Goal: Participate in discussion: Engage in conversation with other users on a specific topic

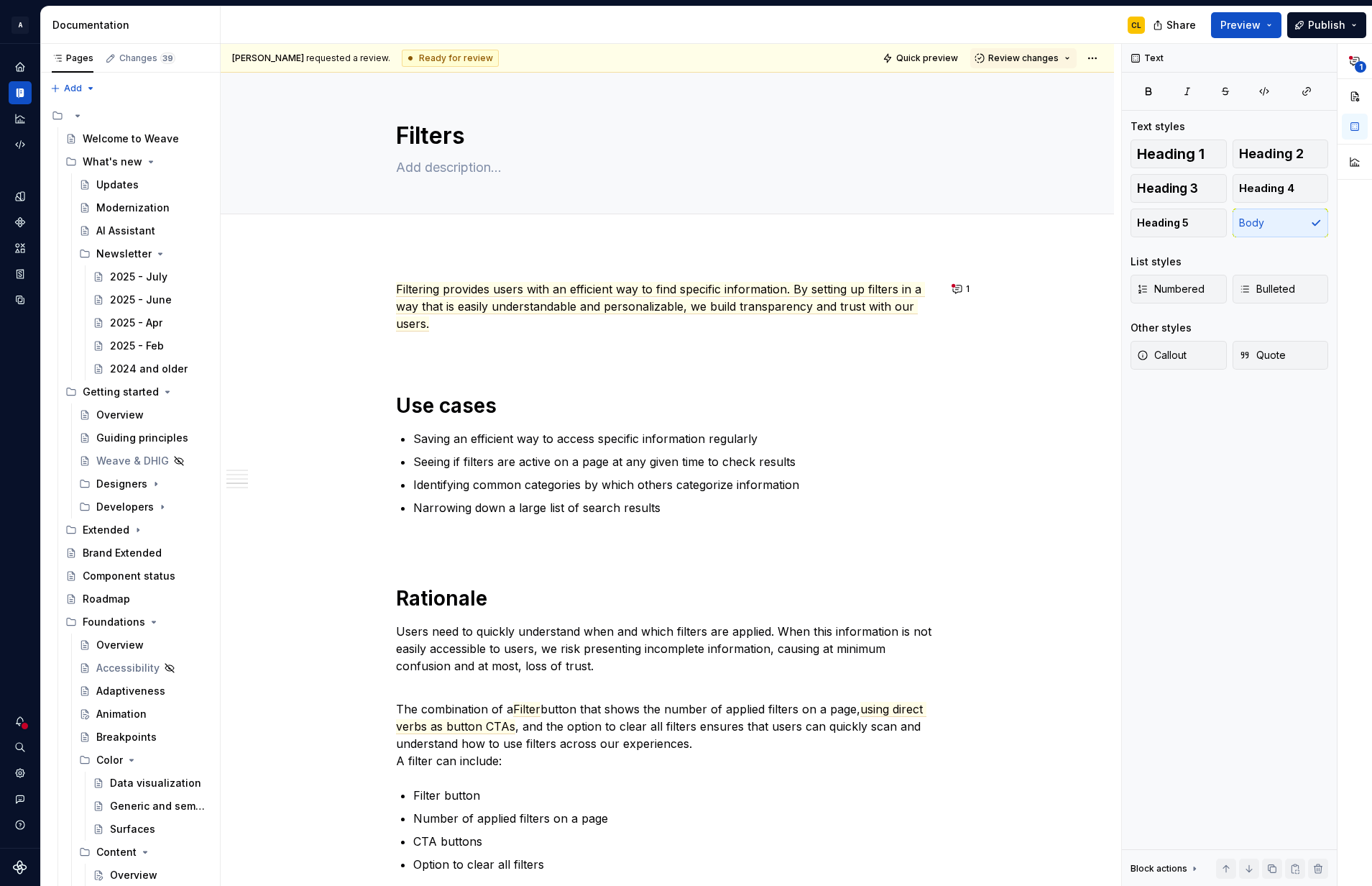
scroll to position [1198, 0]
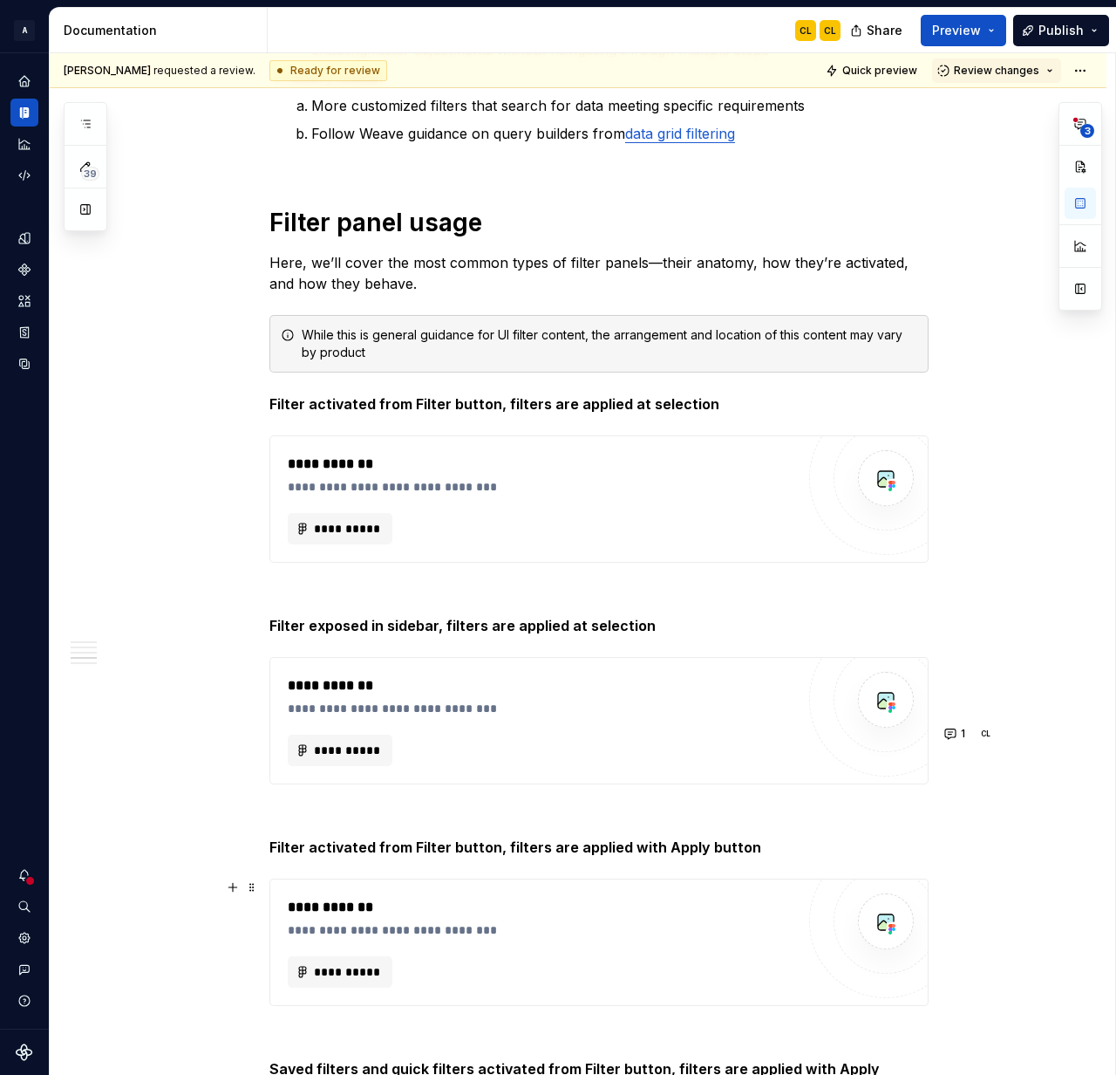
type textarea "*"
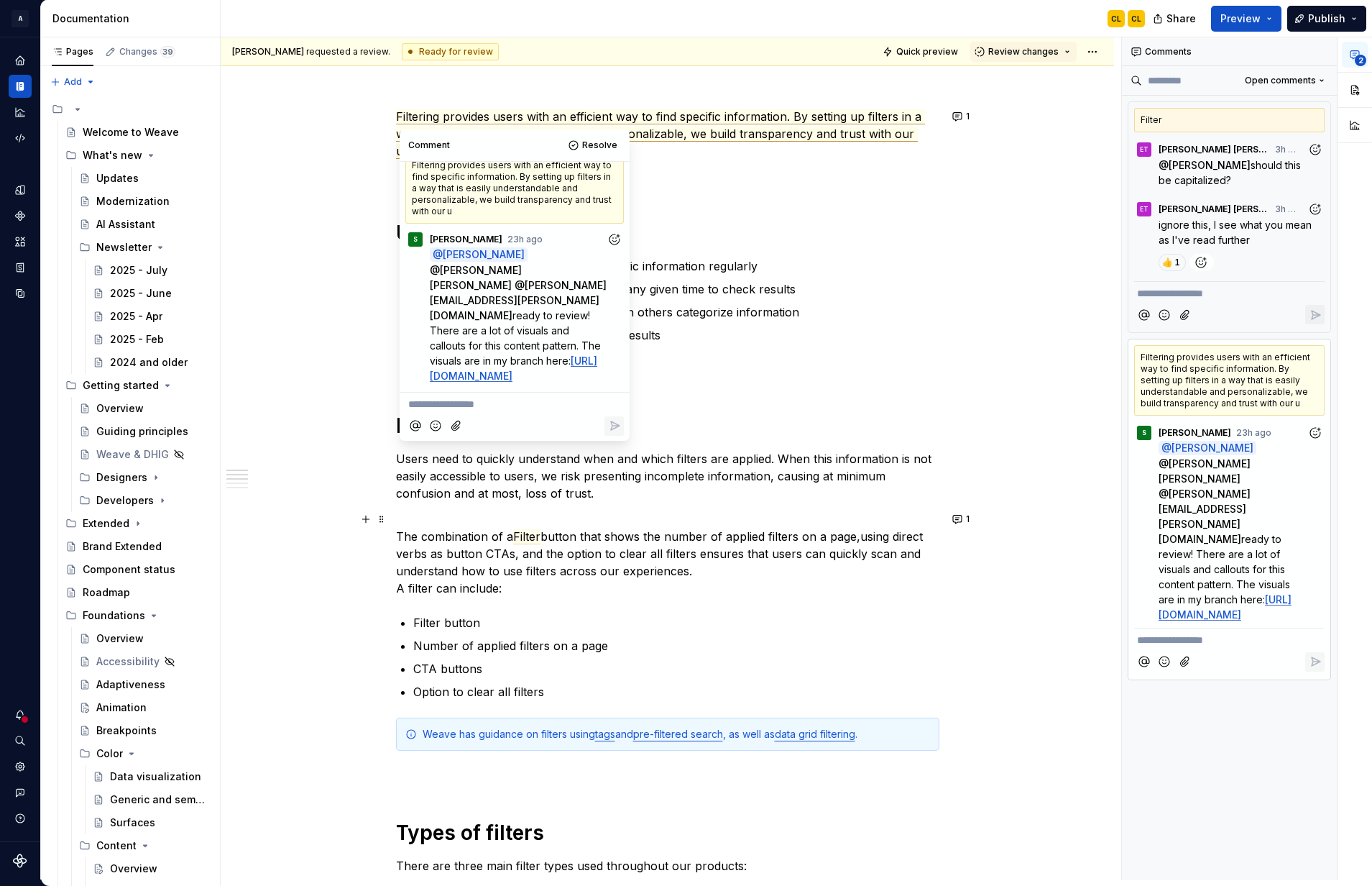
scroll to position [166, 0]
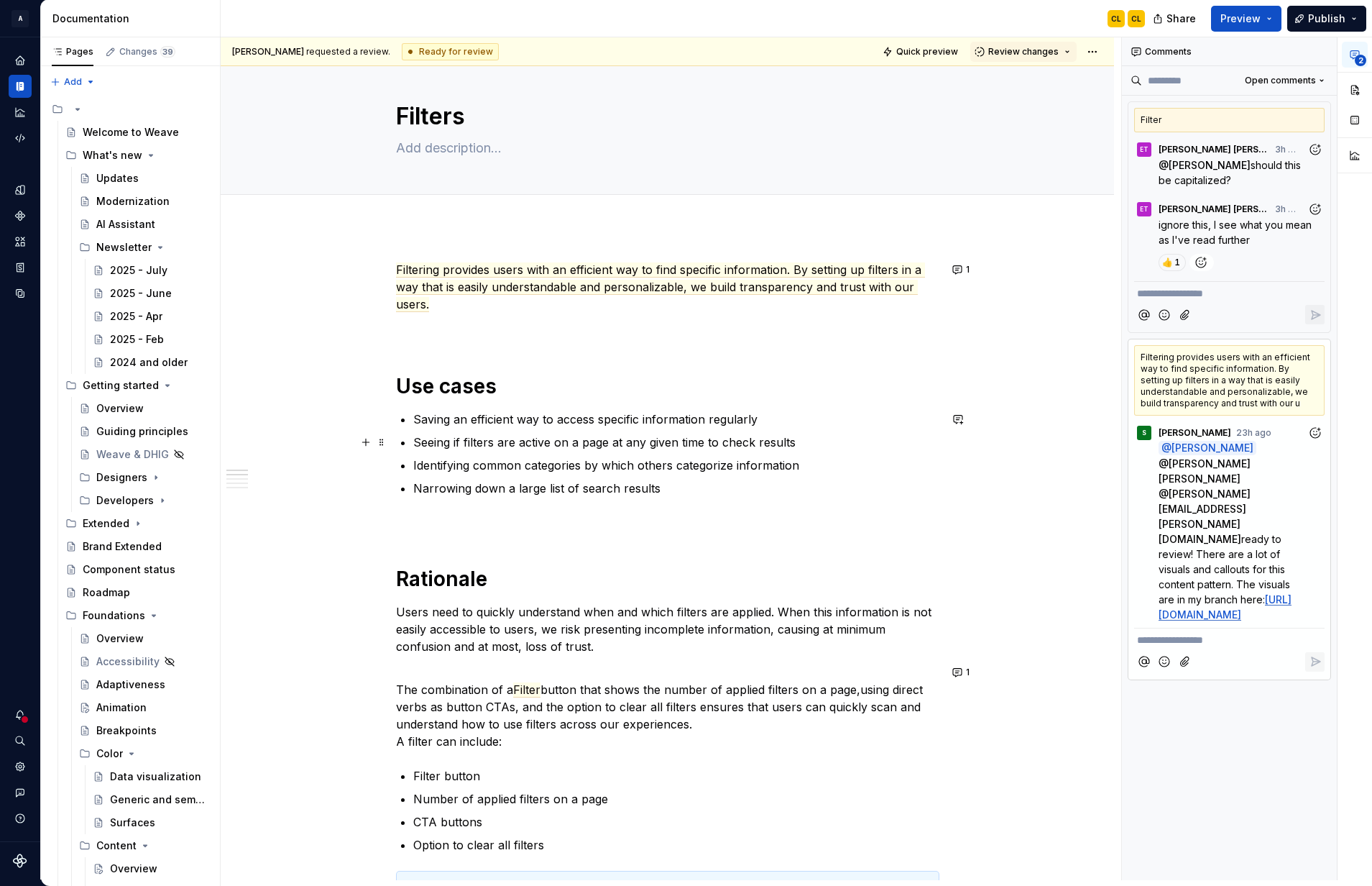
scroll to position [0, 0]
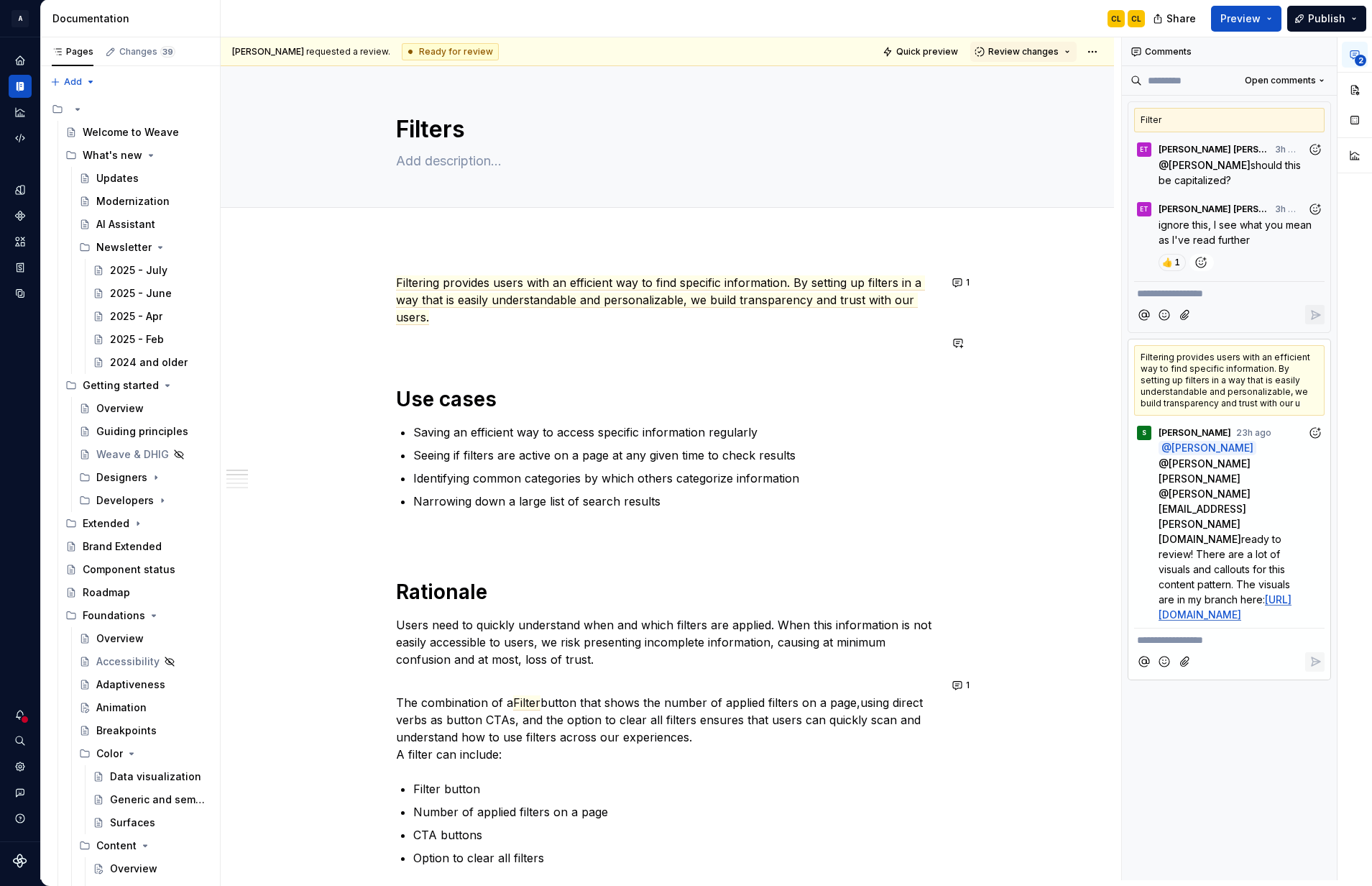
drag, startPoint x: 714, startPoint y: 373, endPoint x: 520, endPoint y: 508, distance: 236.3
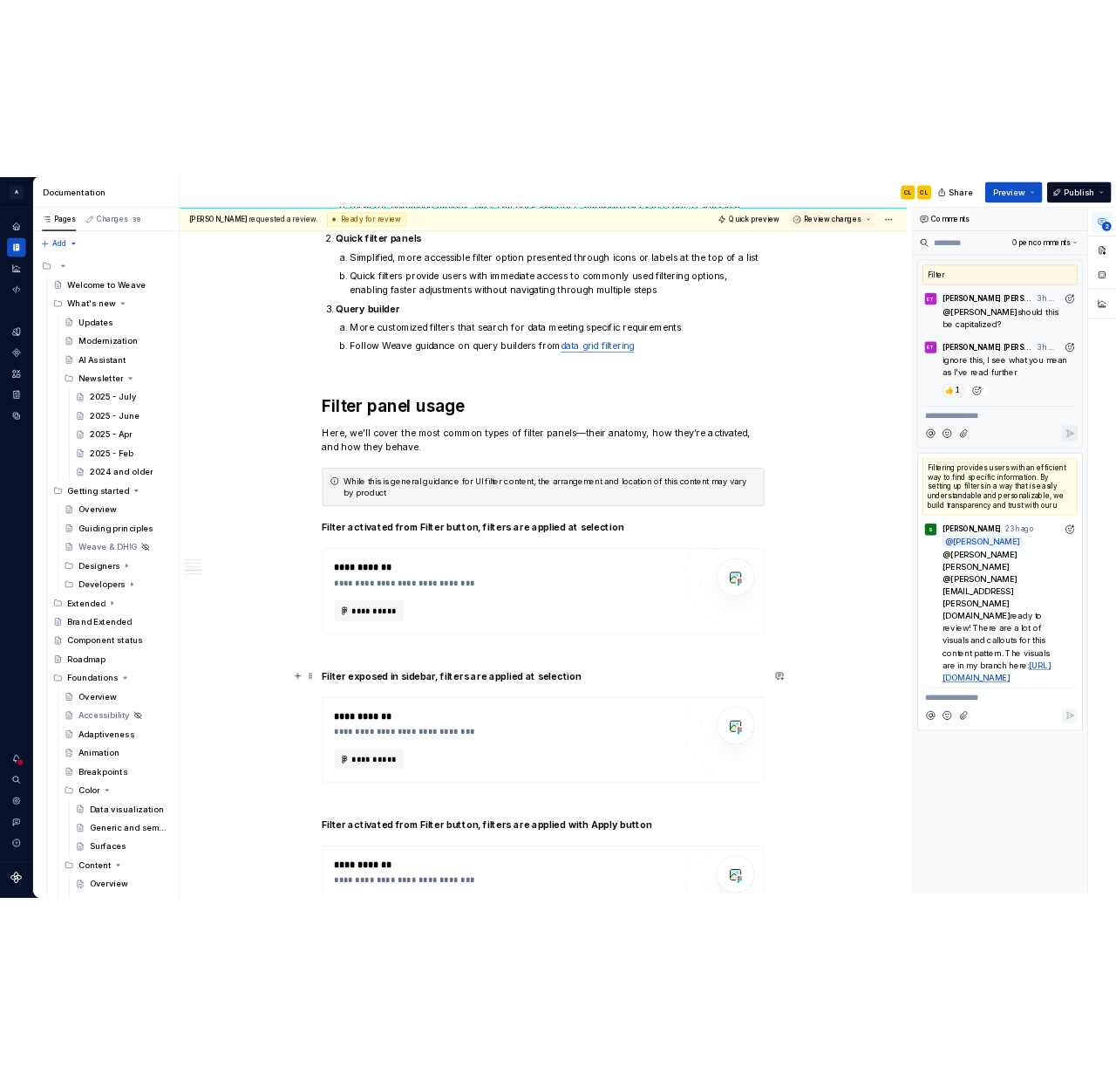
scroll to position [1328, 0]
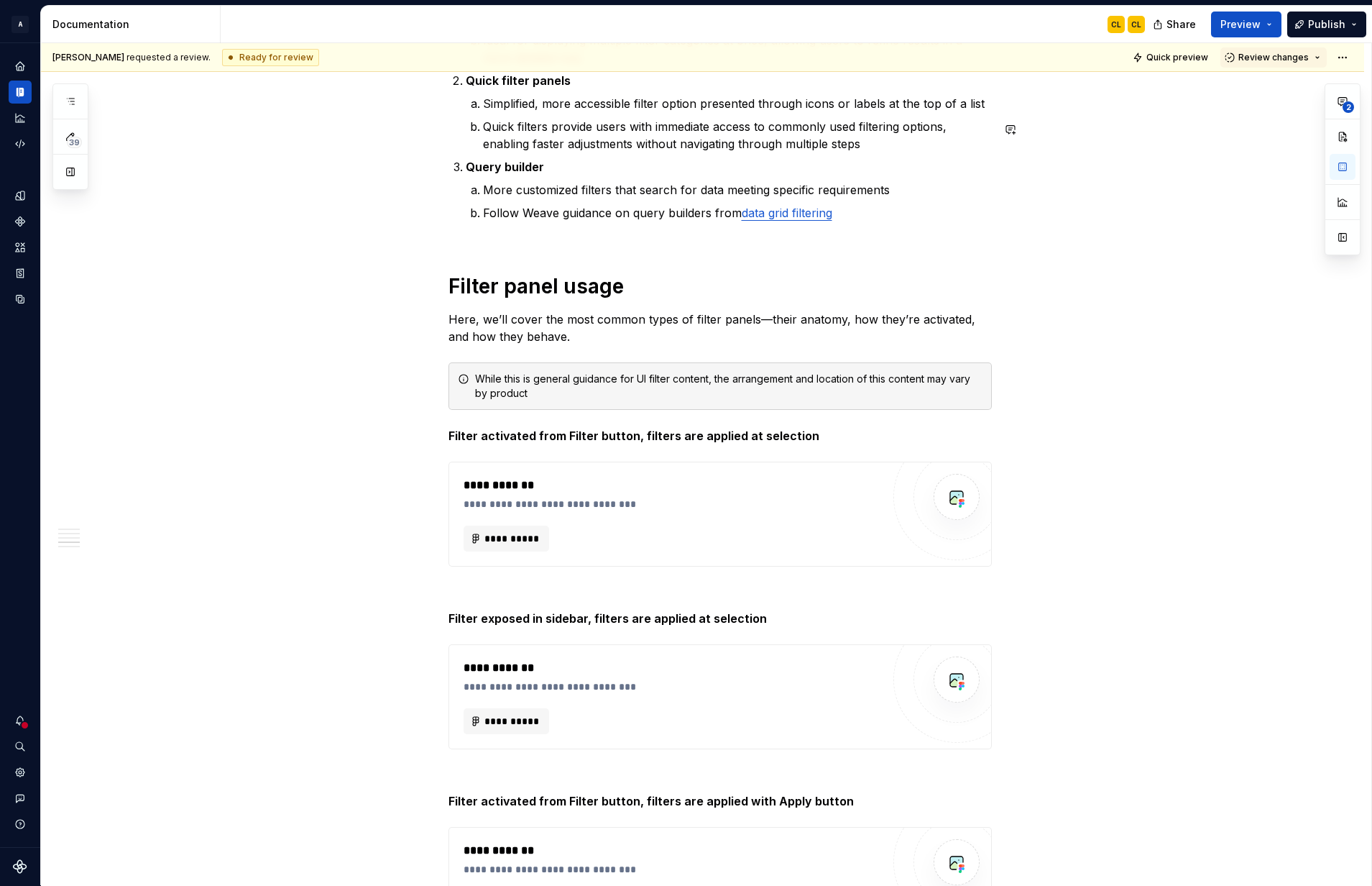
type textarea "*"
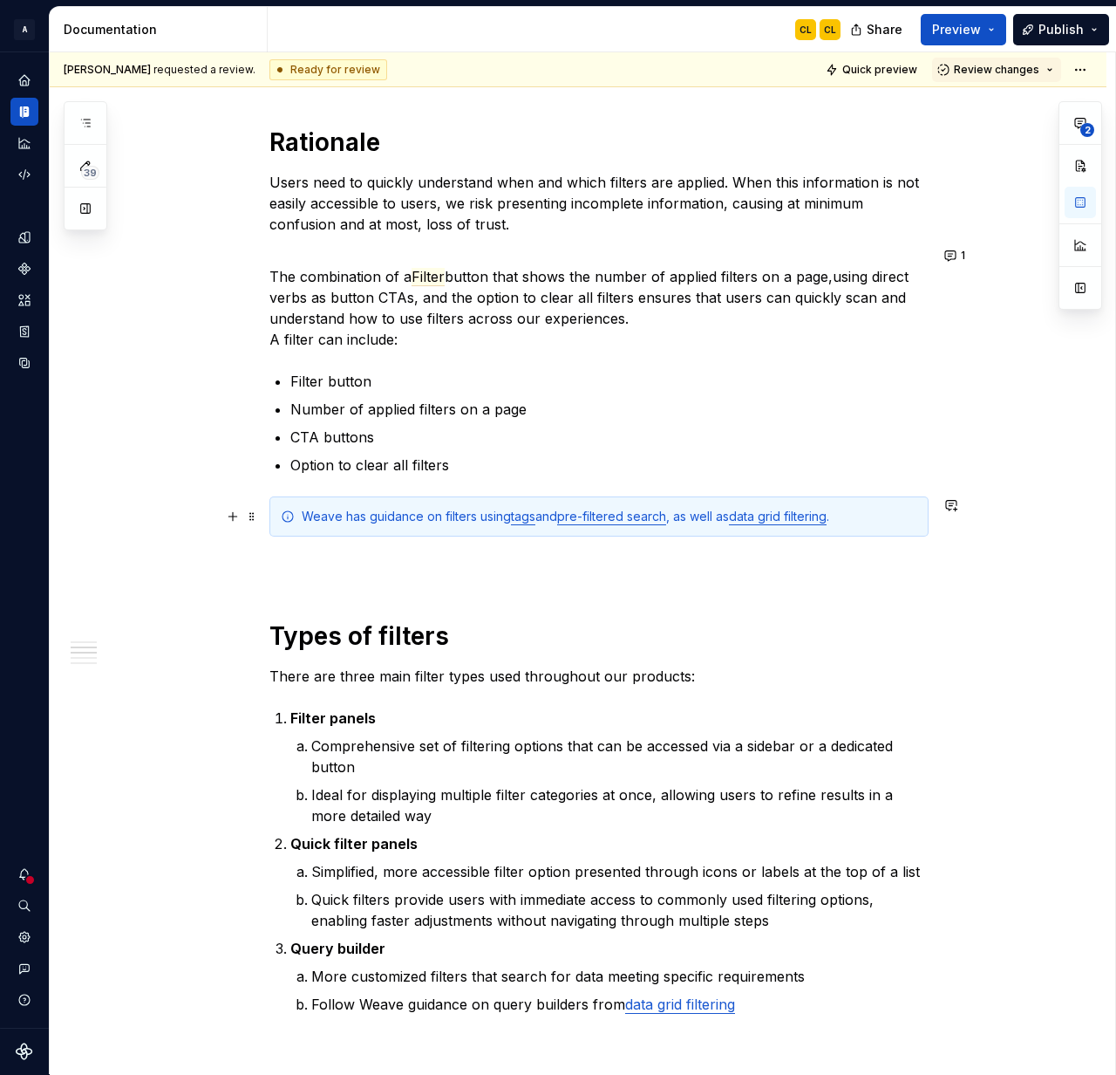
scroll to position [582, 0]
click at [625, 521] on link "pre-filtered search" at bounding box center [611, 516] width 109 height 15
click at [821, 515] on link "data grid filtering" at bounding box center [778, 516] width 98 height 15
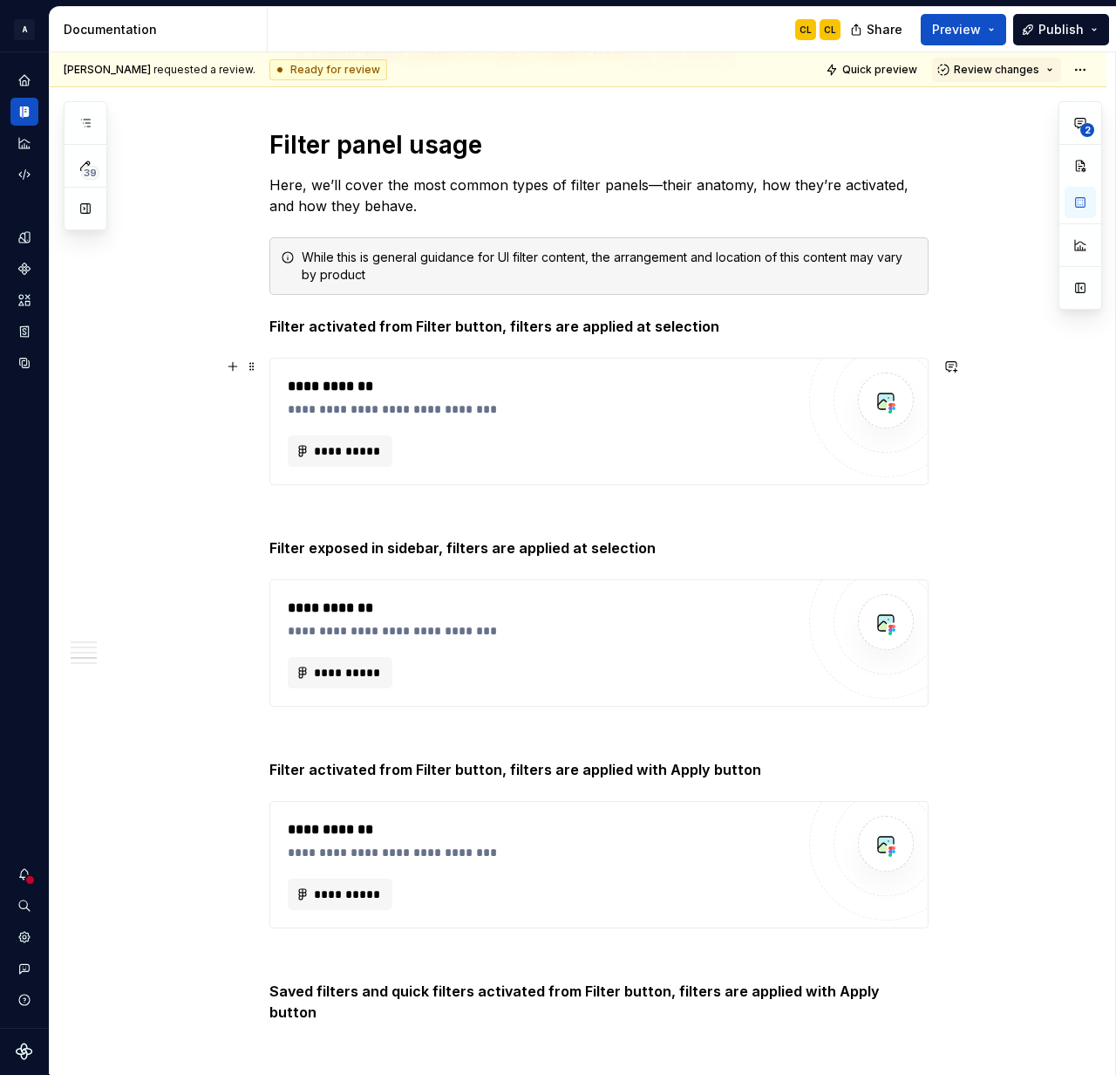
scroll to position [1504, 0]
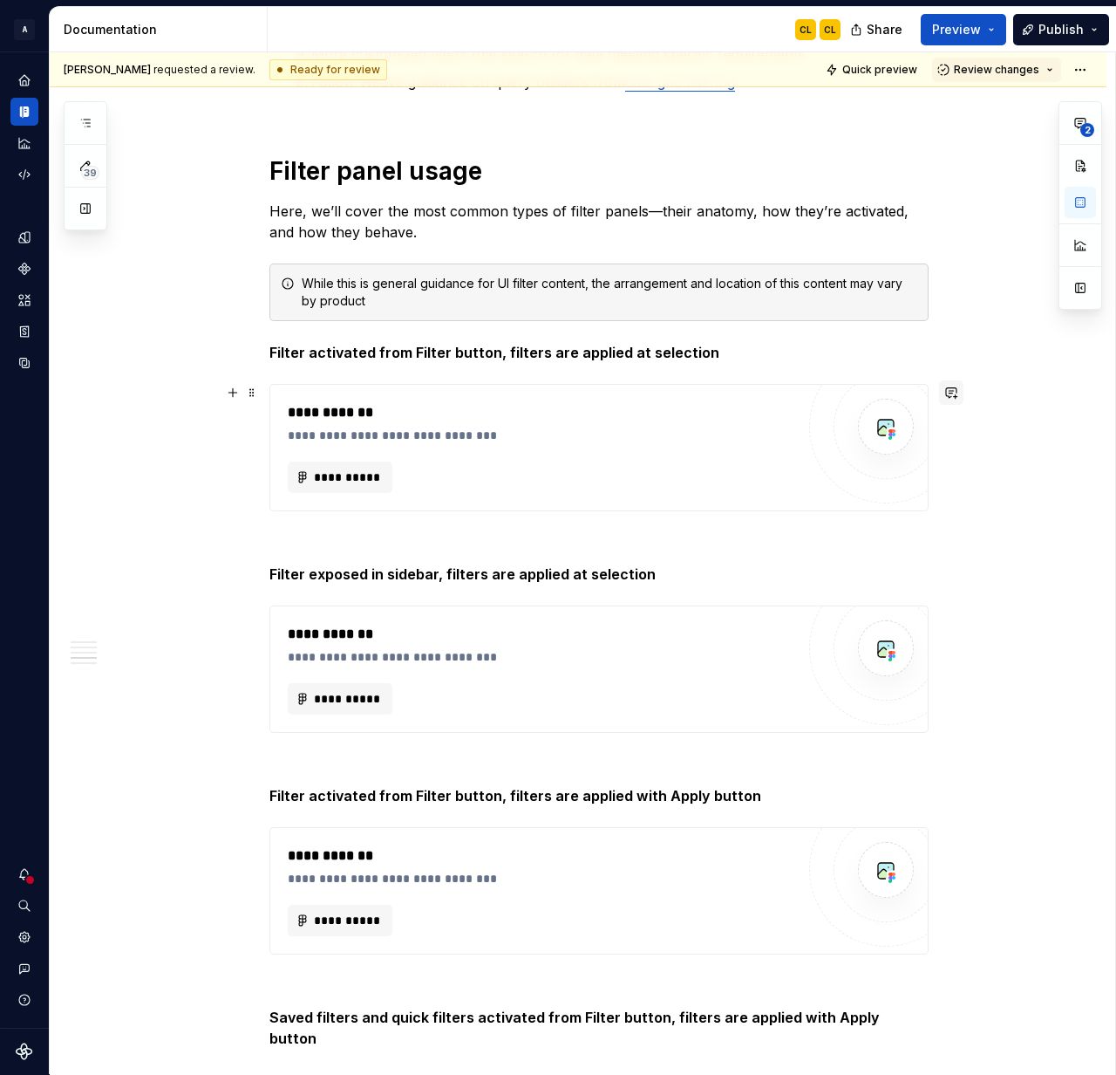
click at [957, 392] on button "button" at bounding box center [951, 392] width 24 height 24
click at [863, 421] on span "In looking at the images that (I think) go in these slots" at bounding box center [824, 433] width 249 height 35
click at [892, 449] on p "﻿ * ****** ﻿ In looking at the Figma images that (I think) go in these slots" at bounding box center [828, 433] width 256 height 38
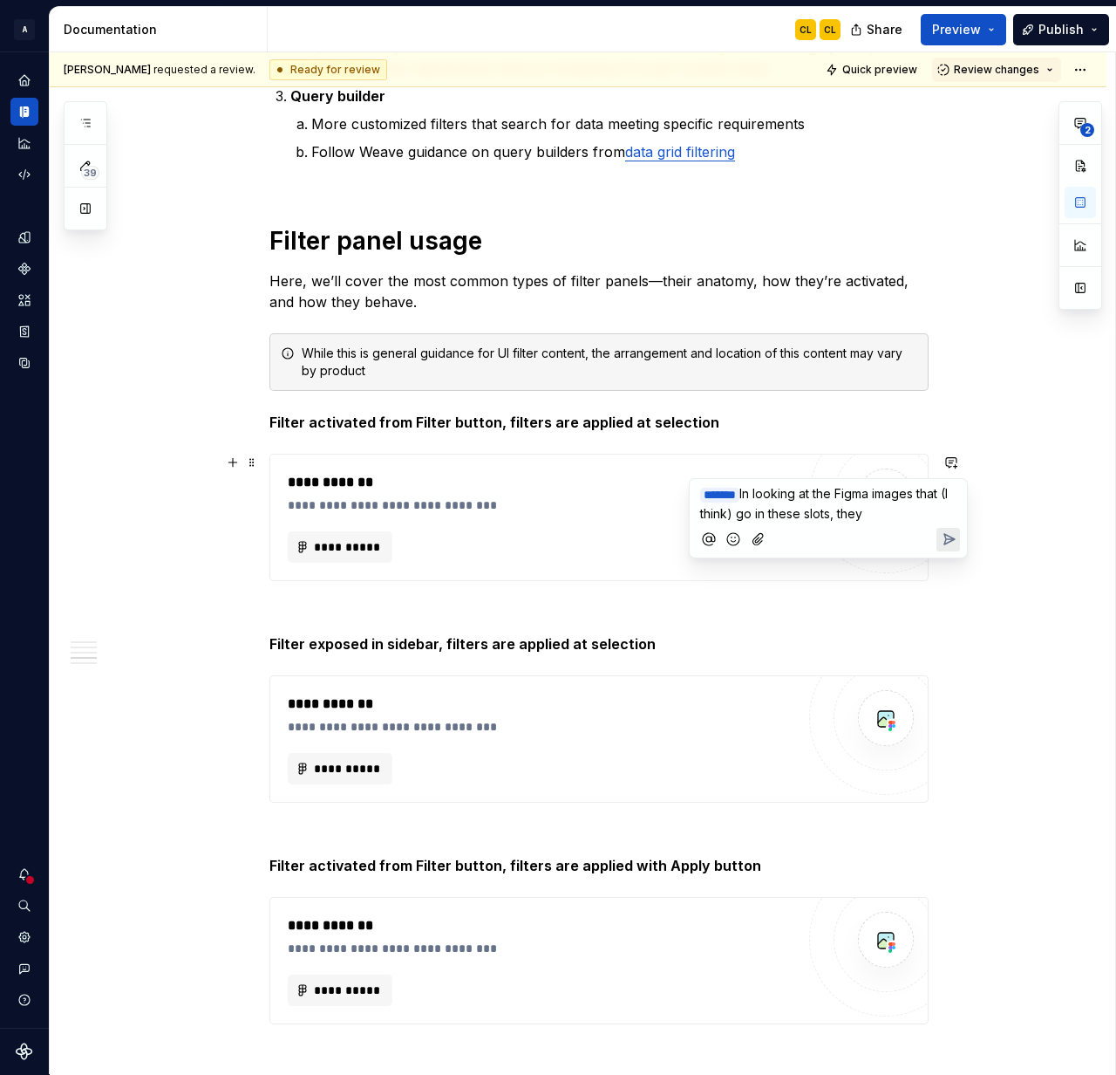
scroll to position [1429, 0]
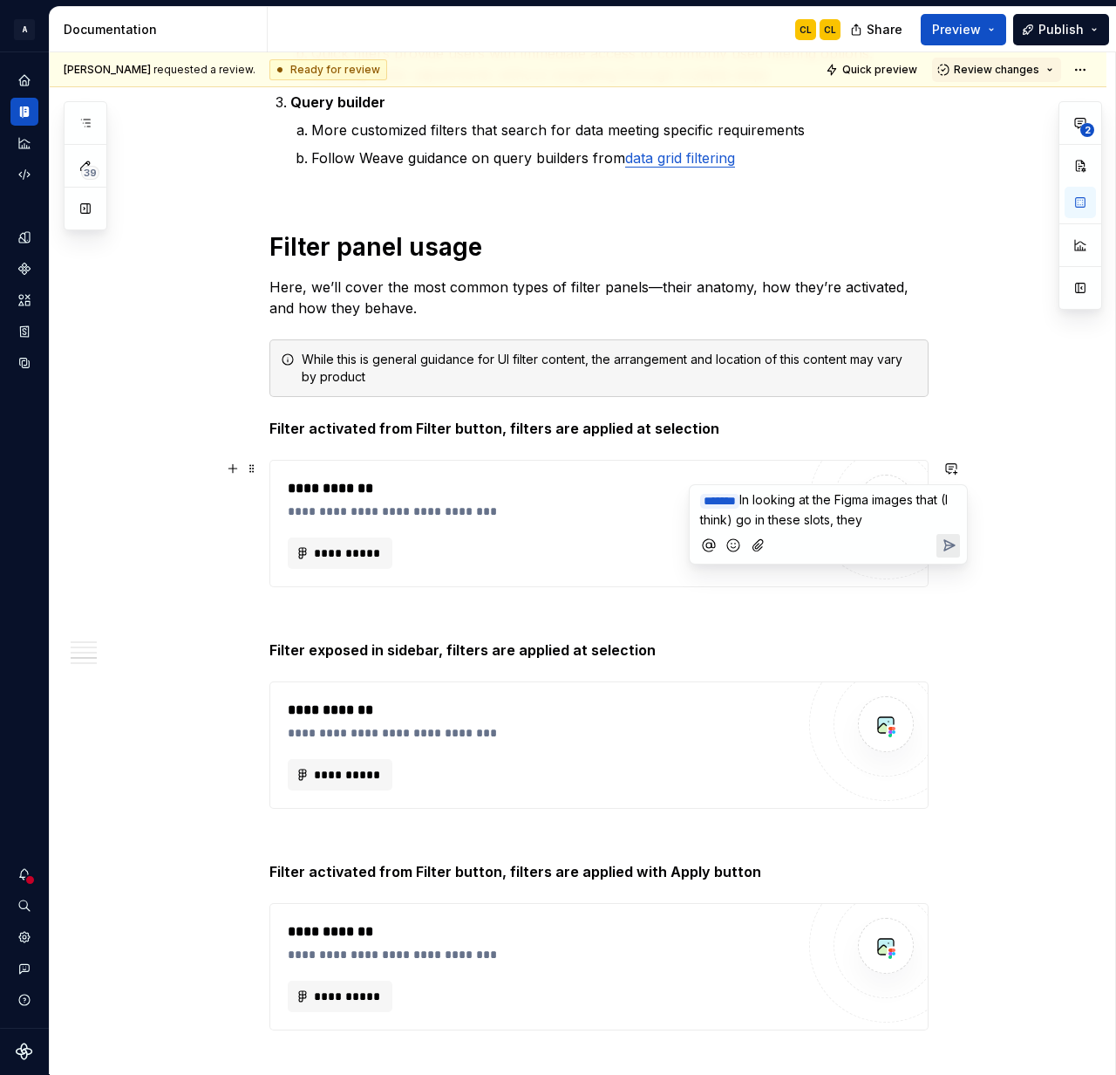
drag, startPoint x: 903, startPoint y: 513, endPoint x: 674, endPoint y: 497, distance: 229.0
click at [672, 496] on body "A Weave CL Design system data Documentation CL CL Share Preview Publish 39 Page…" at bounding box center [558, 537] width 1116 height 1075
drag, startPoint x: 904, startPoint y: 516, endPoint x: 709, endPoint y: 504, distance: 195.7
click at [709, 504] on p "﻿ * ****** ﻿ In looking at the Figma images that (I think) go in these slots, t…" at bounding box center [828, 509] width 256 height 38
drag, startPoint x: 1061, startPoint y: 585, endPoint x: 1052, endPoint y: 587, distance: 9.8
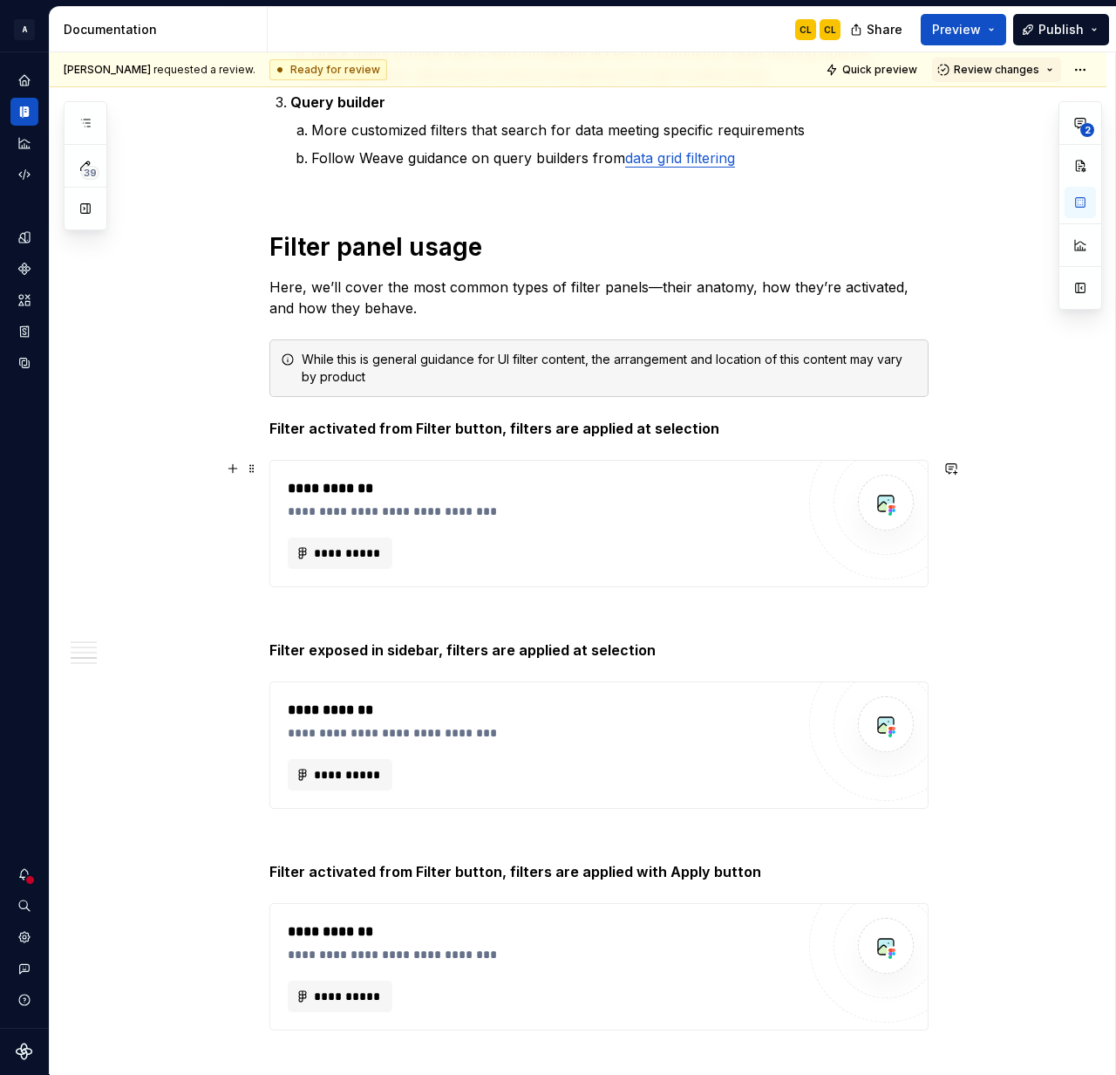
click at [1061, 585] on div "Shayna requested a review. Ready for review Quick preview Review changes Filter…" at bounding box center [583, 563] width 1066 height 1022
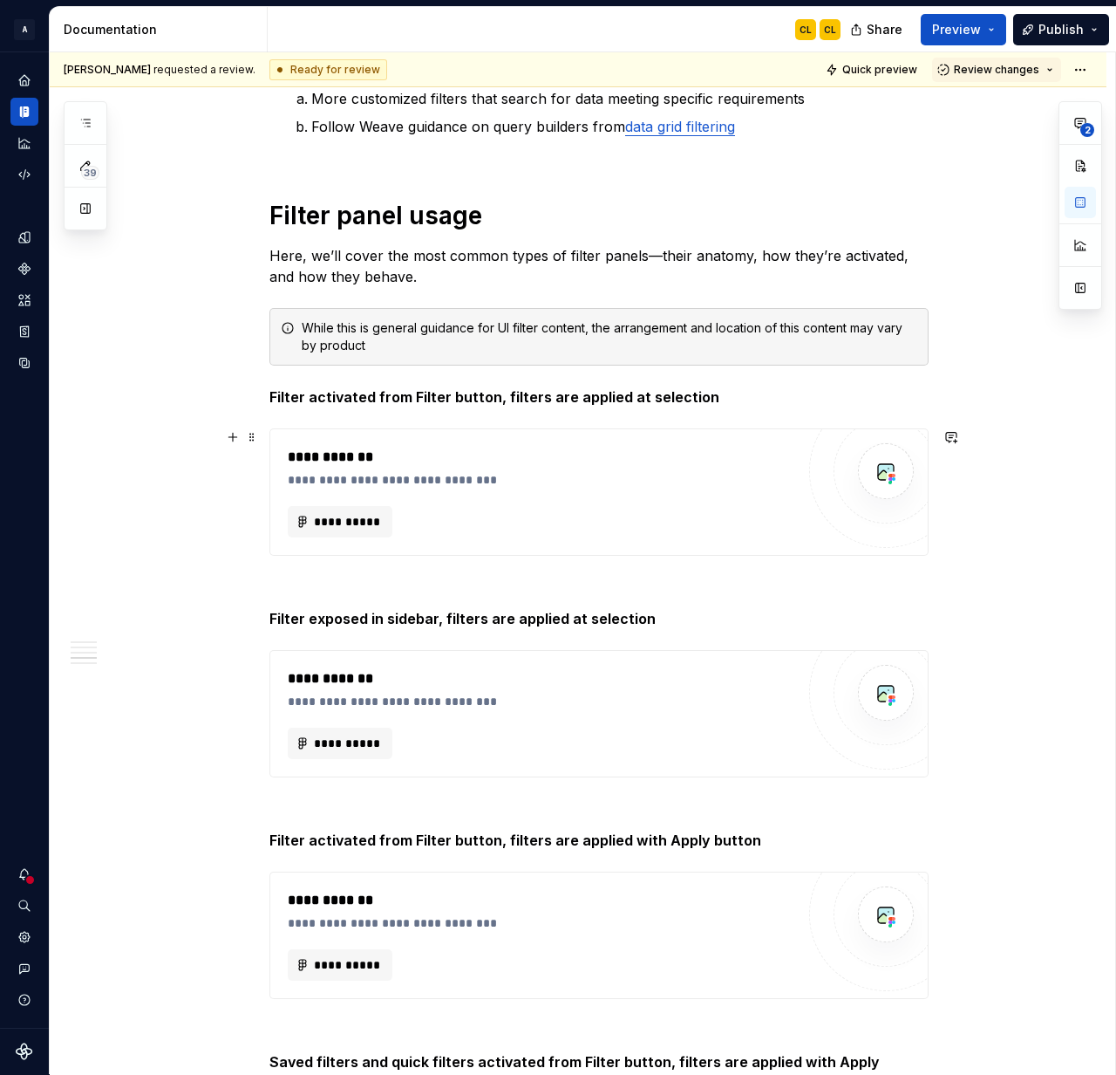
scroll to position [1253, 0]
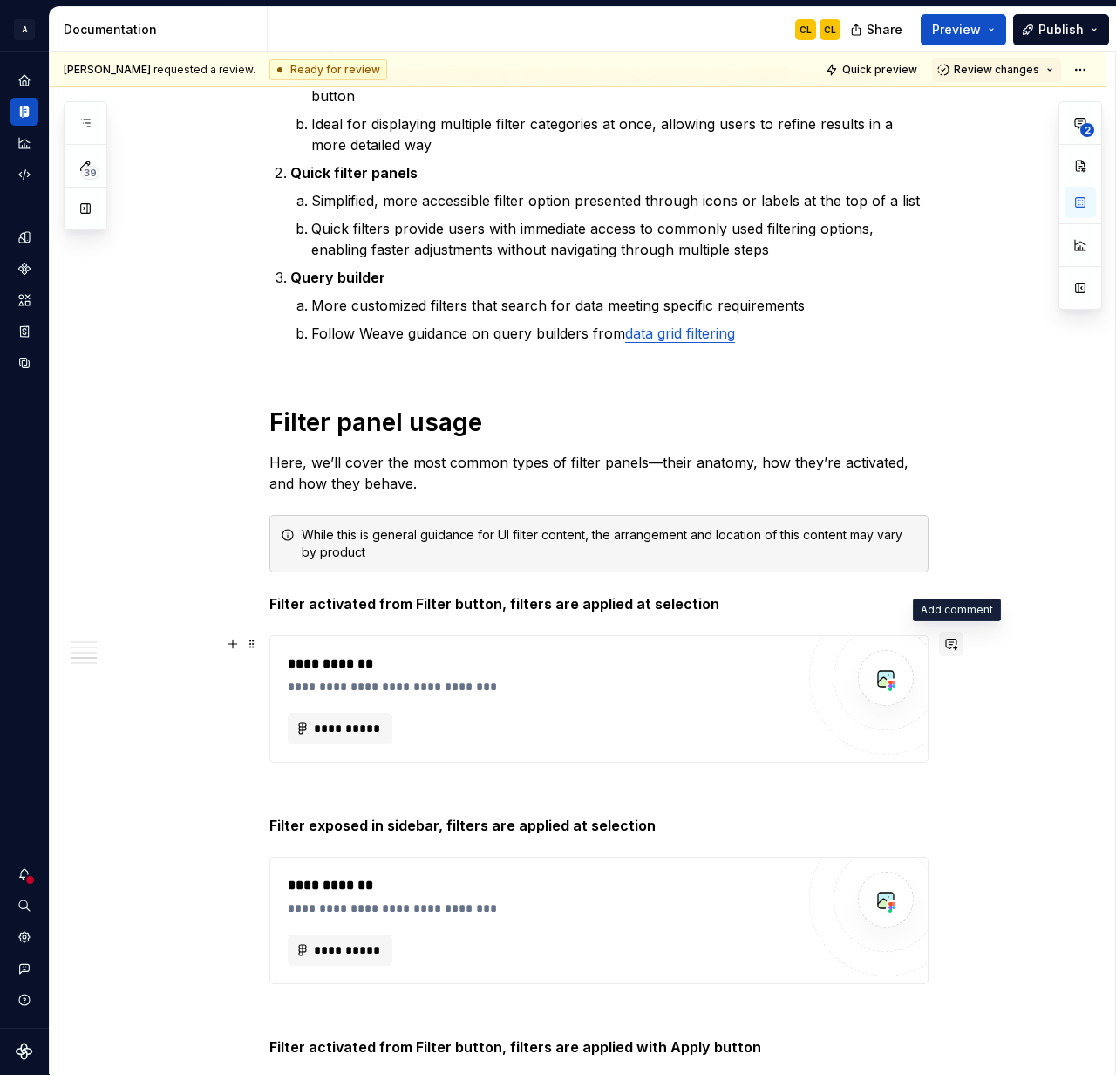
click at [954, 640] on button "button" at bounding box center [951, 643] width 24 height 24
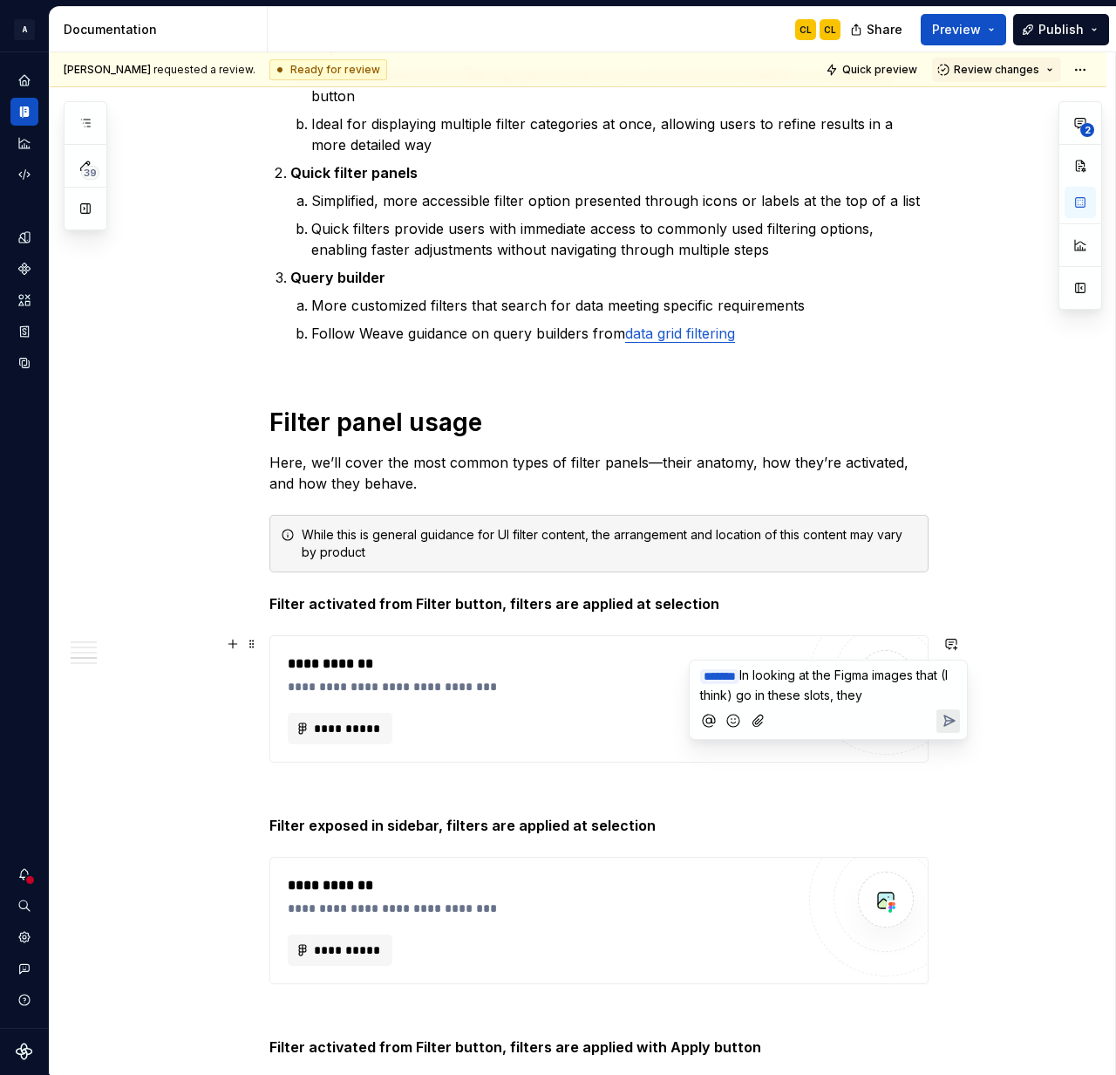
click at [926, 693] on p "﻿ * ****** ﻿ In looking at the Figma images that (I think) go in these slots, t…" at bounding box center [828, 684] width 256 height 38
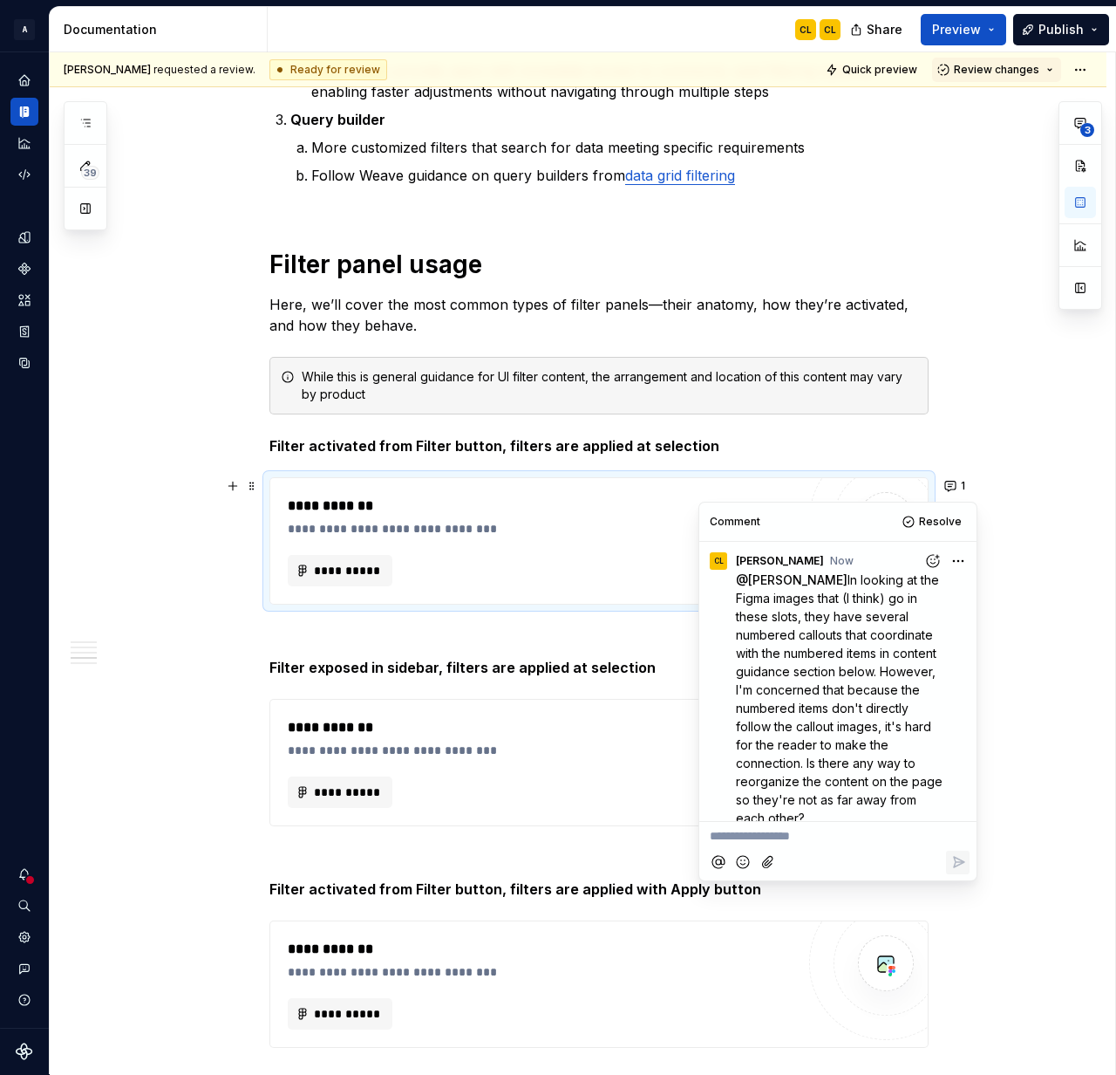
scroll to position [17, 0]
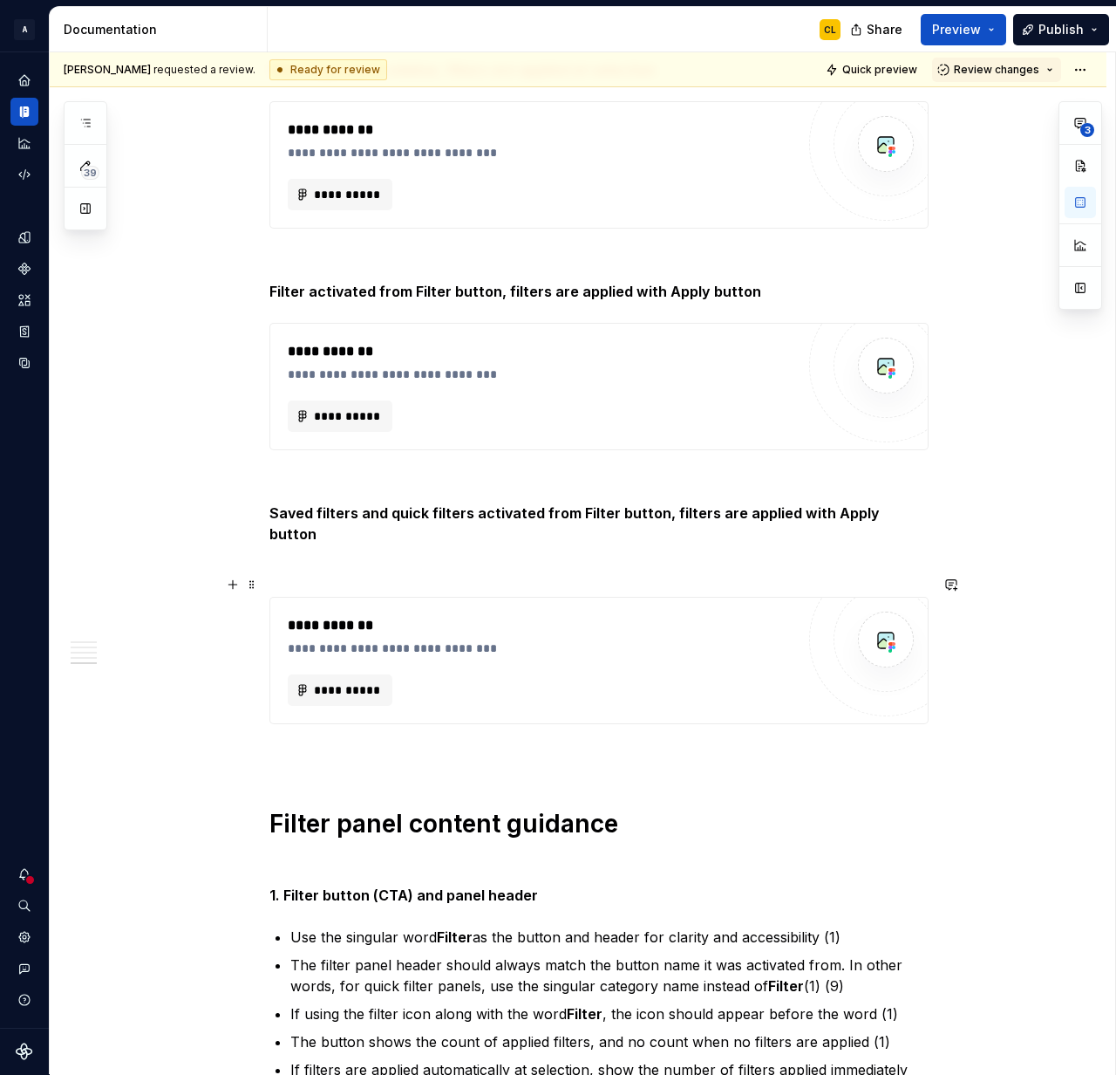
scroll to position [2008, 0]
click at [315, 556] on p at bounding box center [598, 566] width 659 height 21
click at [257, 546] on span at bounding box center [252, 545] width 14 height 24
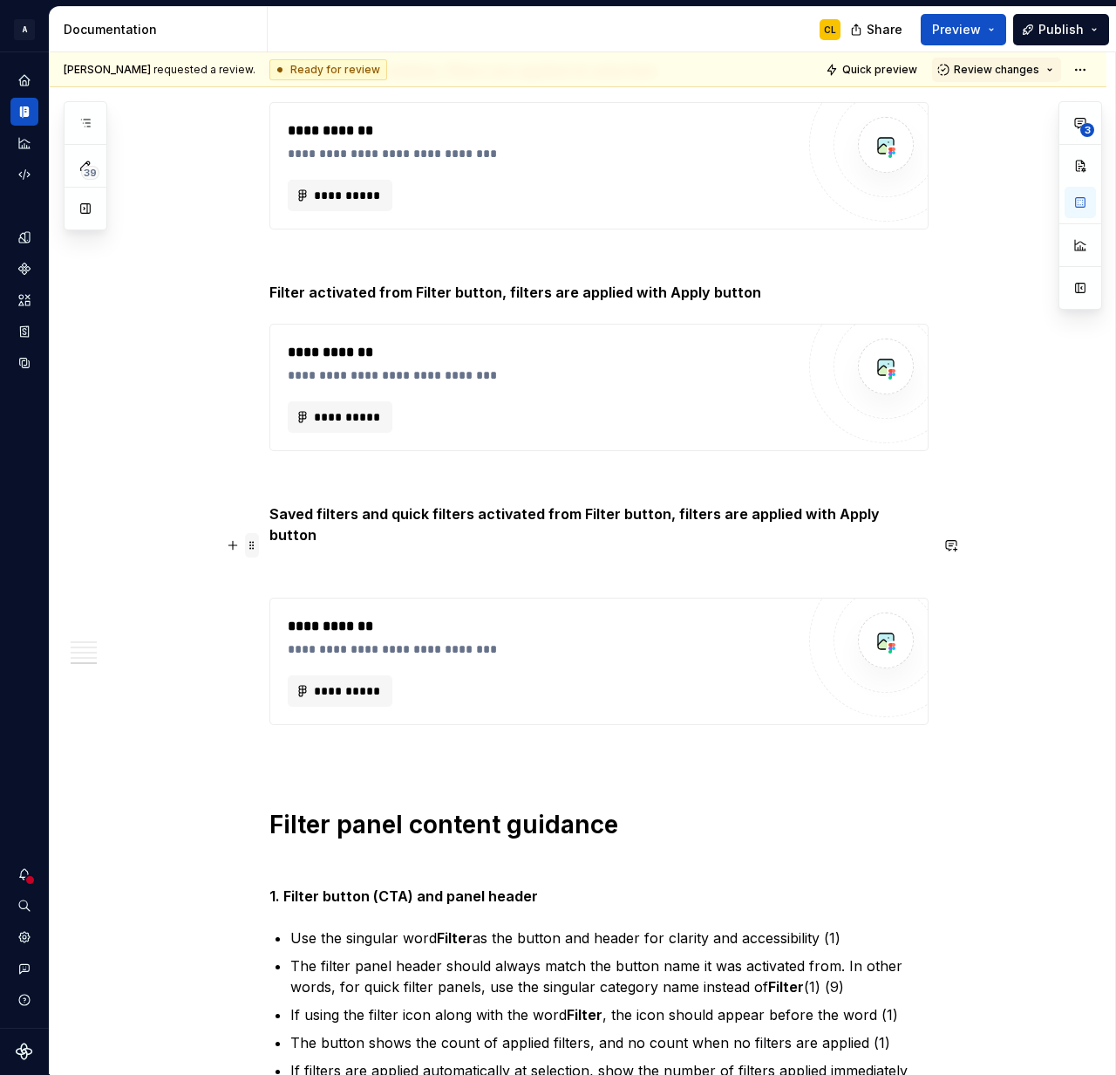
click at [254, 541] on span at bounding box center [252, 545] width 14 height 24
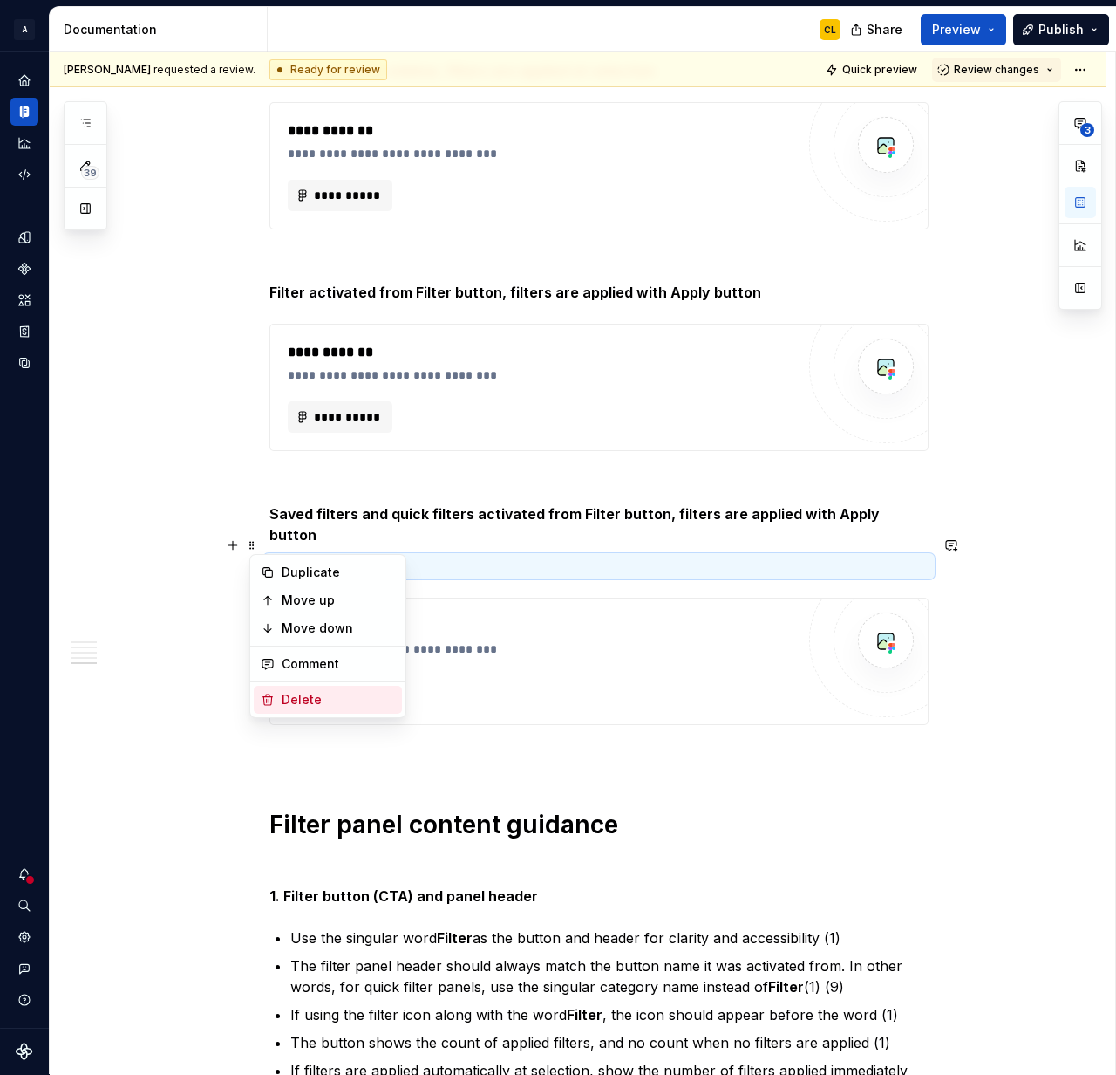
click at [291, 697] on div "Delete" at bounding box center [338, 699] width 113 height 17
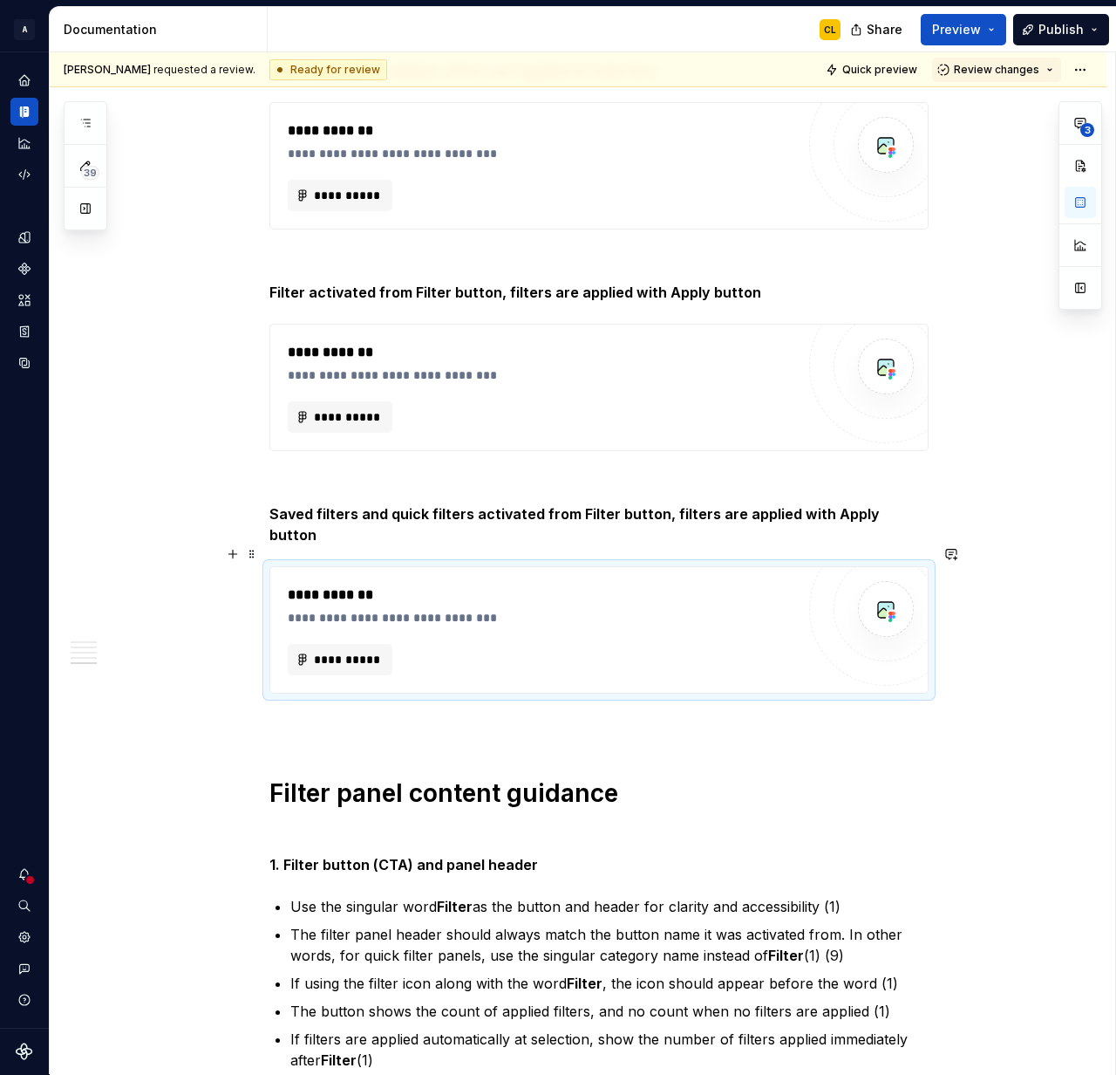
type textarea "*"
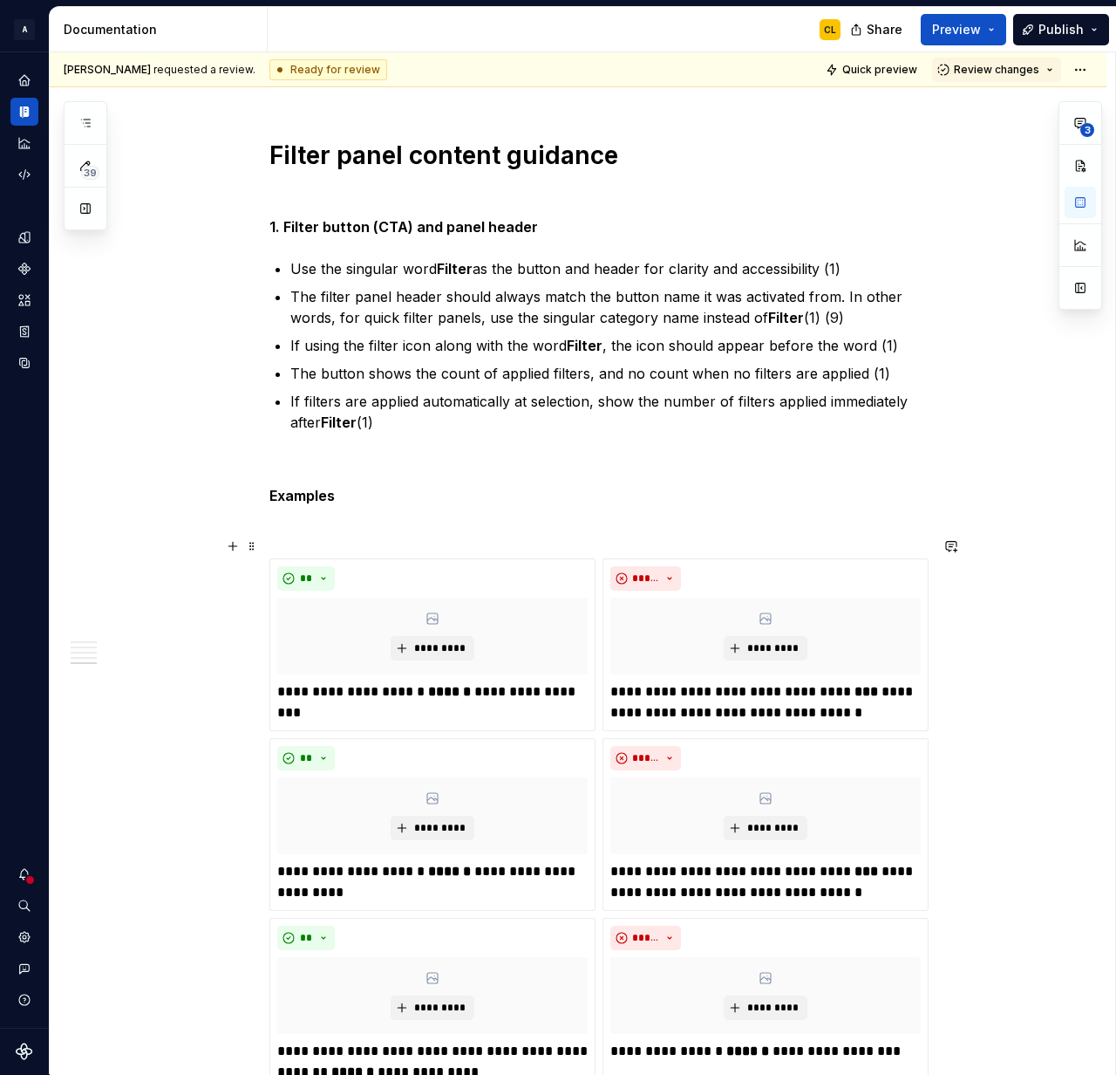
scroll to position [2647, 0]
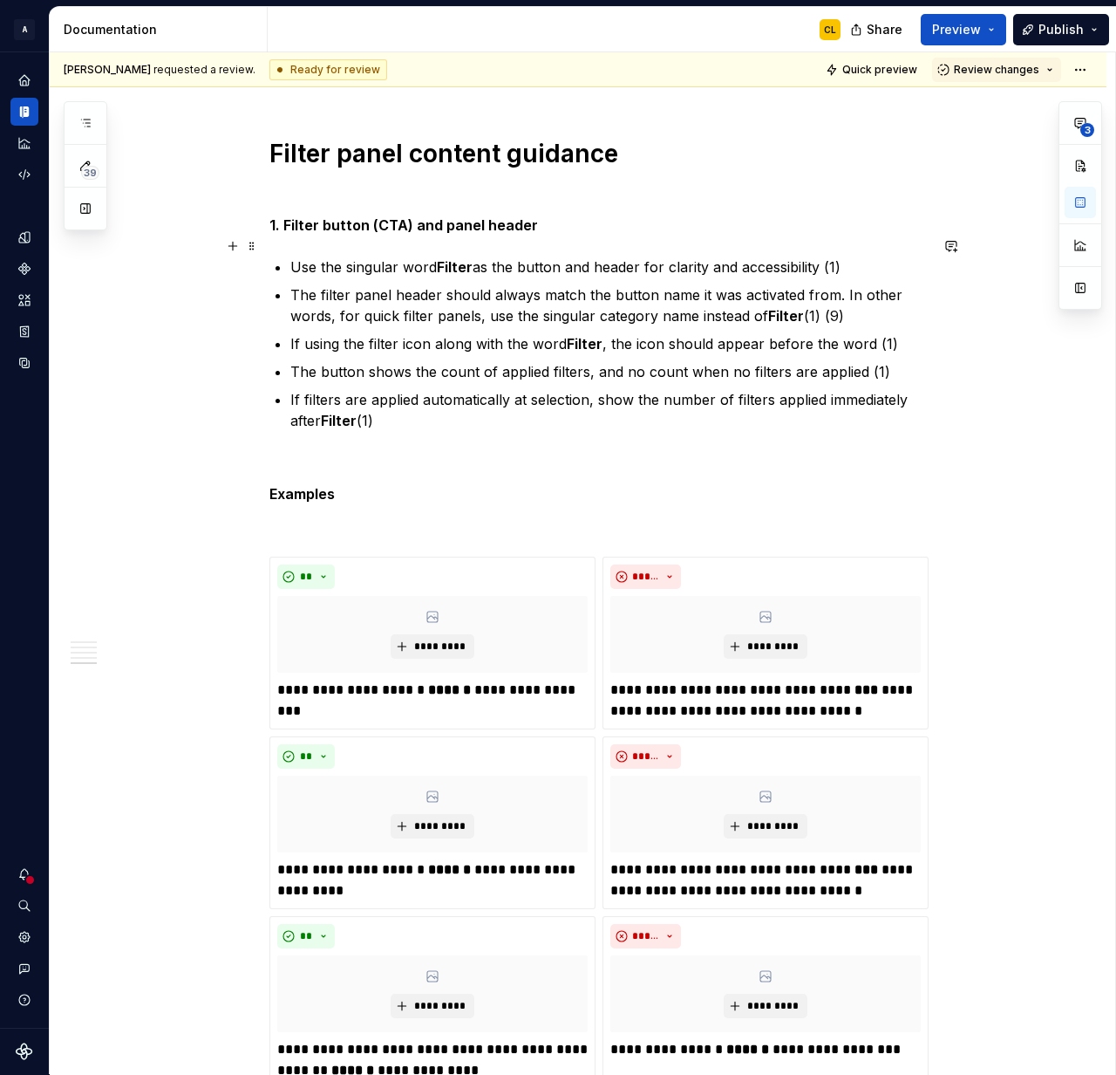
drag, startPoint x: 831, startPoint y: 242, endPoint x: 851, endPoint y: 242, distance: 20.1
click at [851, 256] on p "Use the singular word Filter as the button and header for clarity and accessibi…" at bounding box center [609, 266] width 638 height 21
drag, startPoint x: 844, startPoint y: 247, endPoint x: 829, endPoint y: 249, distance: 15.8
click at [829, 256] on p "Use the singular word Filter as the button and header for clarity and accessibi…" at bounding box center [609, 266] width 638 height 21
drag, startPoint x: 832, startPoint y: 245, endPoint x: 861, endPoint y: 242, distance: 28.9
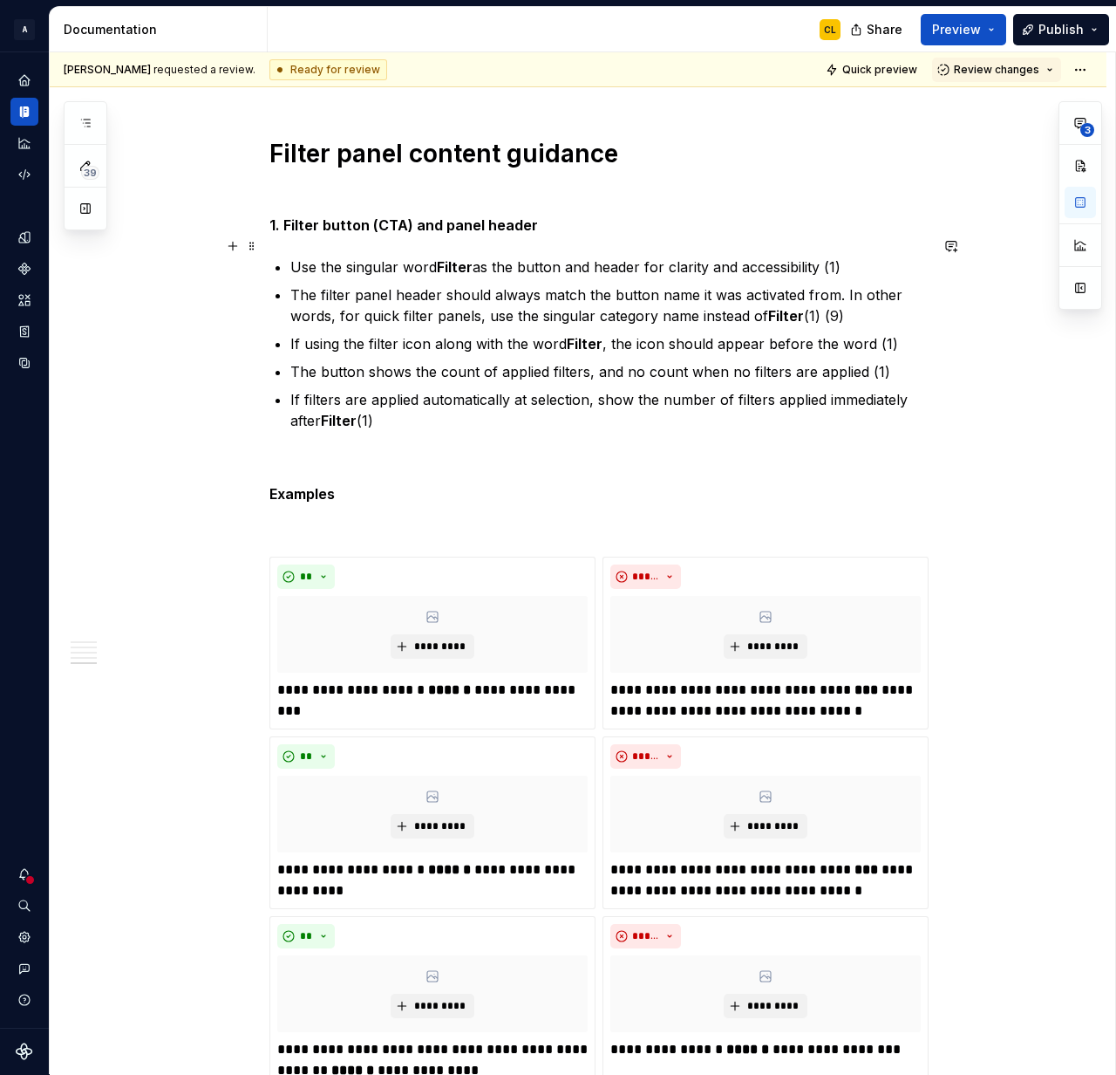
click at [861, 256] on p "Use the singular word Filter as the button and header for clarity and accessibi…" at bounding box center [609, 266] width 638 height 21
click at [867, 284] on p "The filter panel header should always match the button name it was activated fr…" at bounding box center [609, 305] width 638 height 42
click at [869, 256] on p "Use the singular word Filter as the button and header for clarity and accessibi…" at bounding box center [609, 266] width 638 height 21
drag, startPoint x: 832, startPoint y: 244, endPoint x: 853, endPoint y: 242, distance: 21.0
click at [853, 256] on p "Use the singular word Filter as the button and header for clarity and accessibi…" at bounding box center [609, 266] width 638 height 21
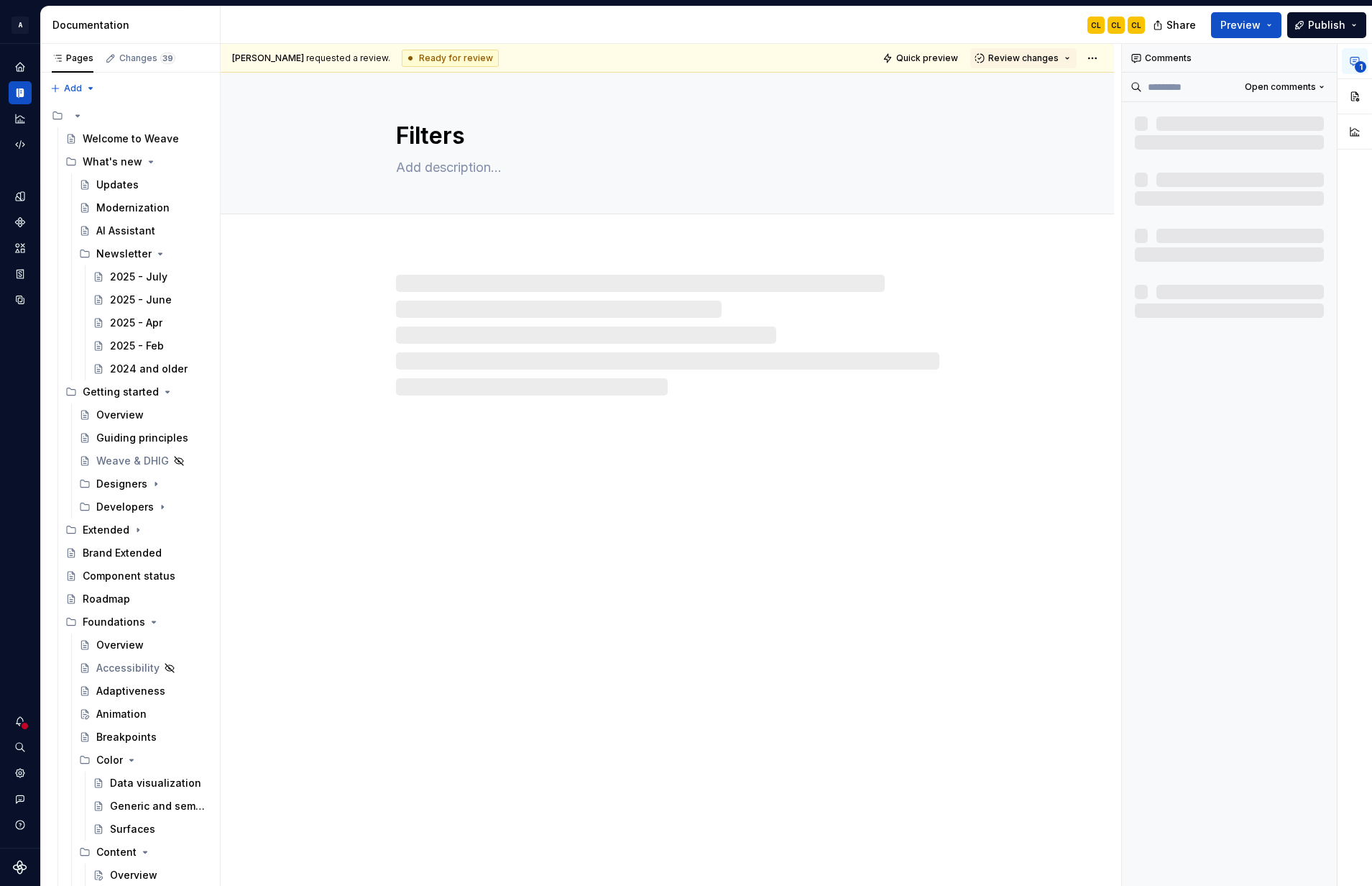
type textarea "*"
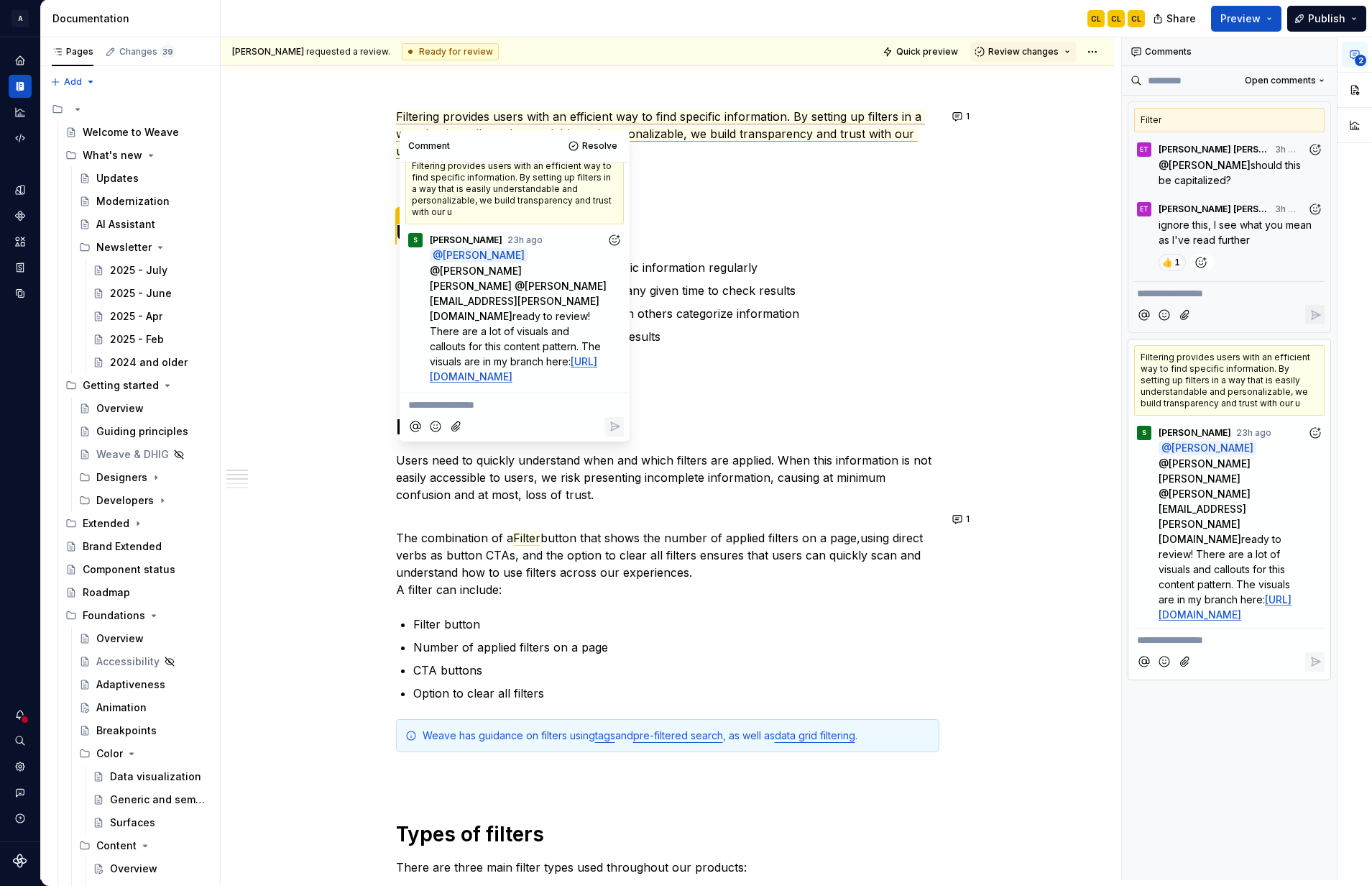
scroll to position [59, 0]
click at [733, 433] on h1 "Rationale" at bounding box center [667, 426] width 543 height 26
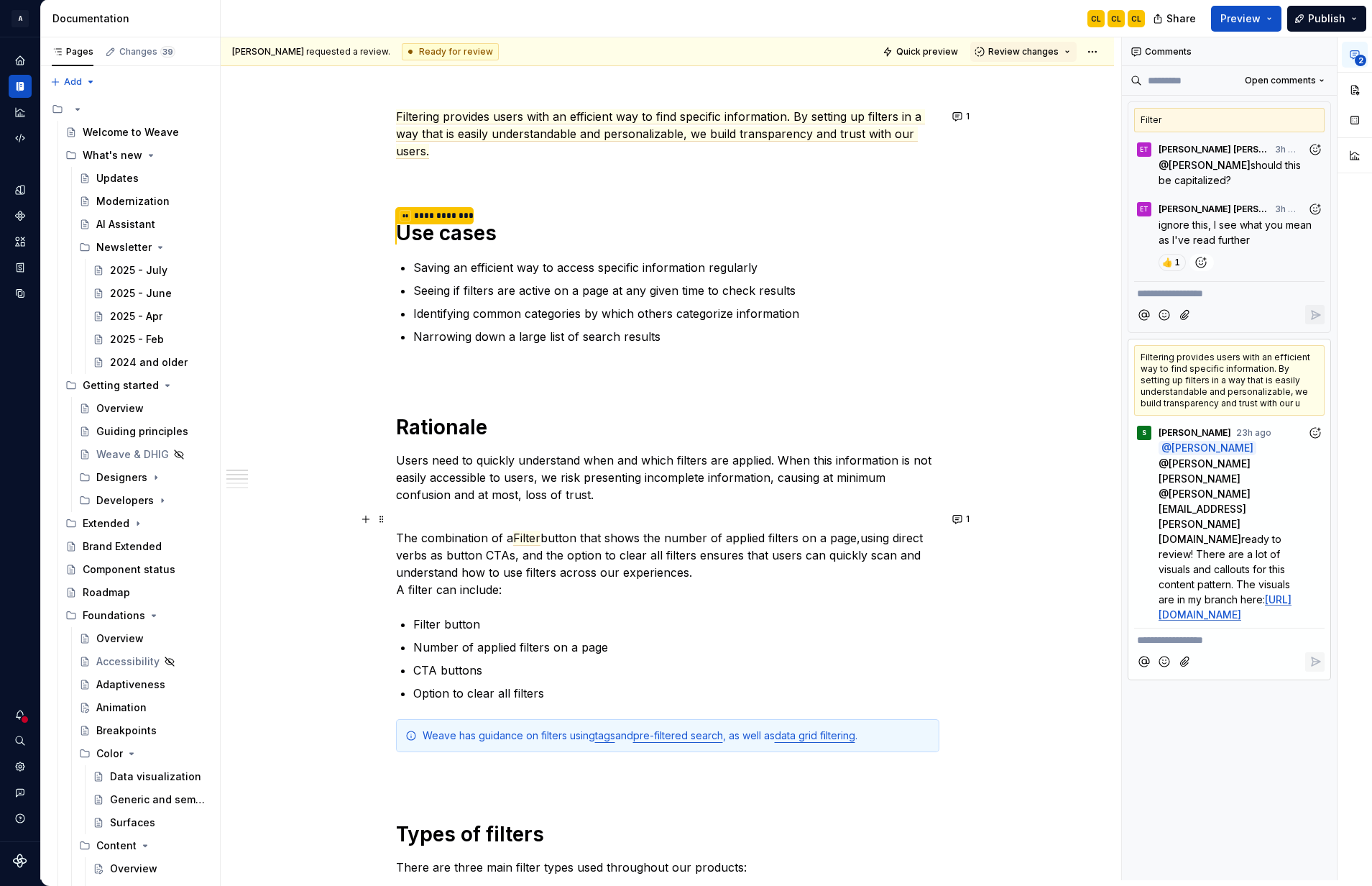
scroll to position [186, 0]
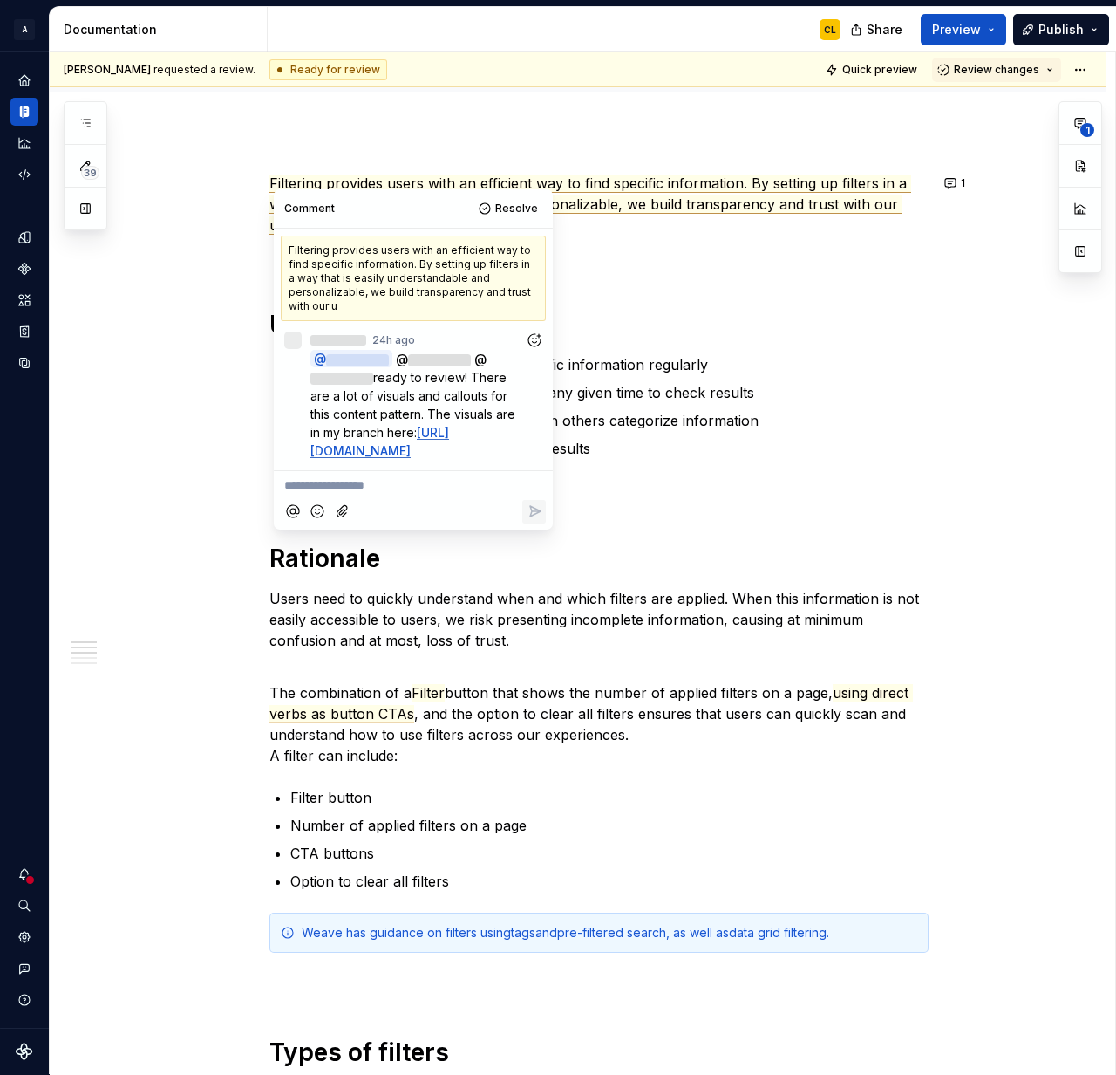
scroll to position [201, 0]
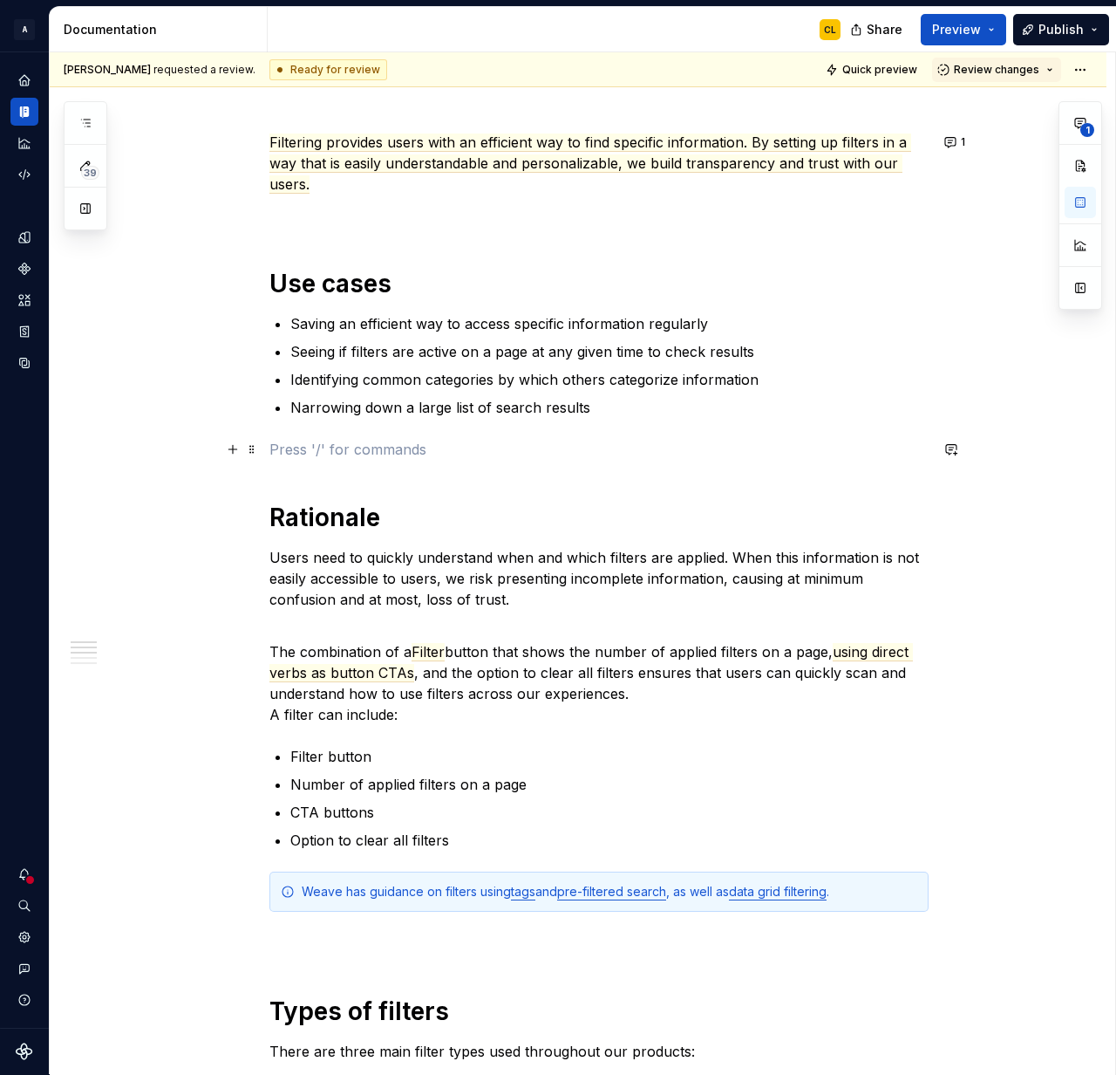
click at [859, 446] on p at bounding box center [598, 449] width 659 height 21
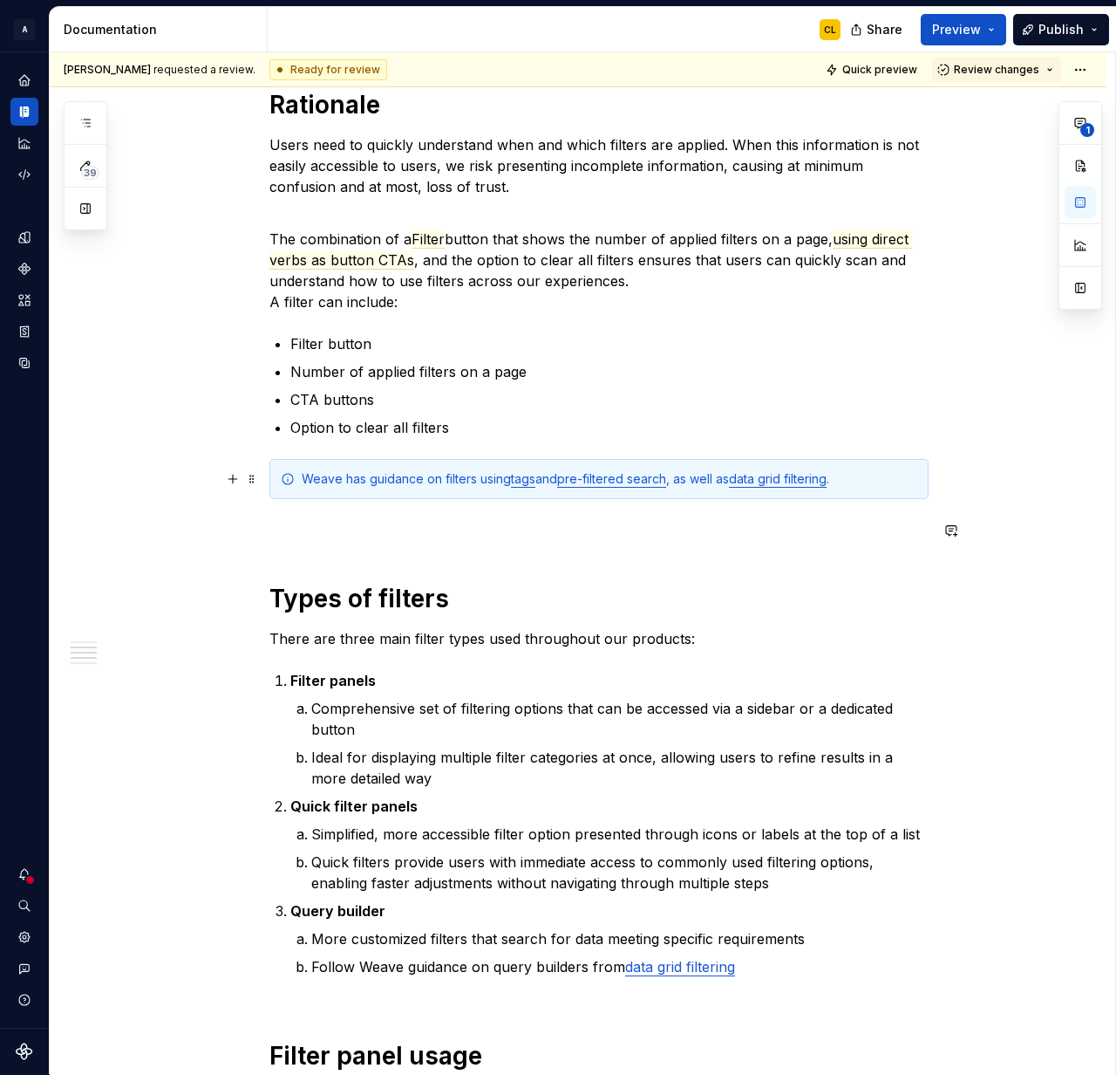
scroll to position [571, 0]
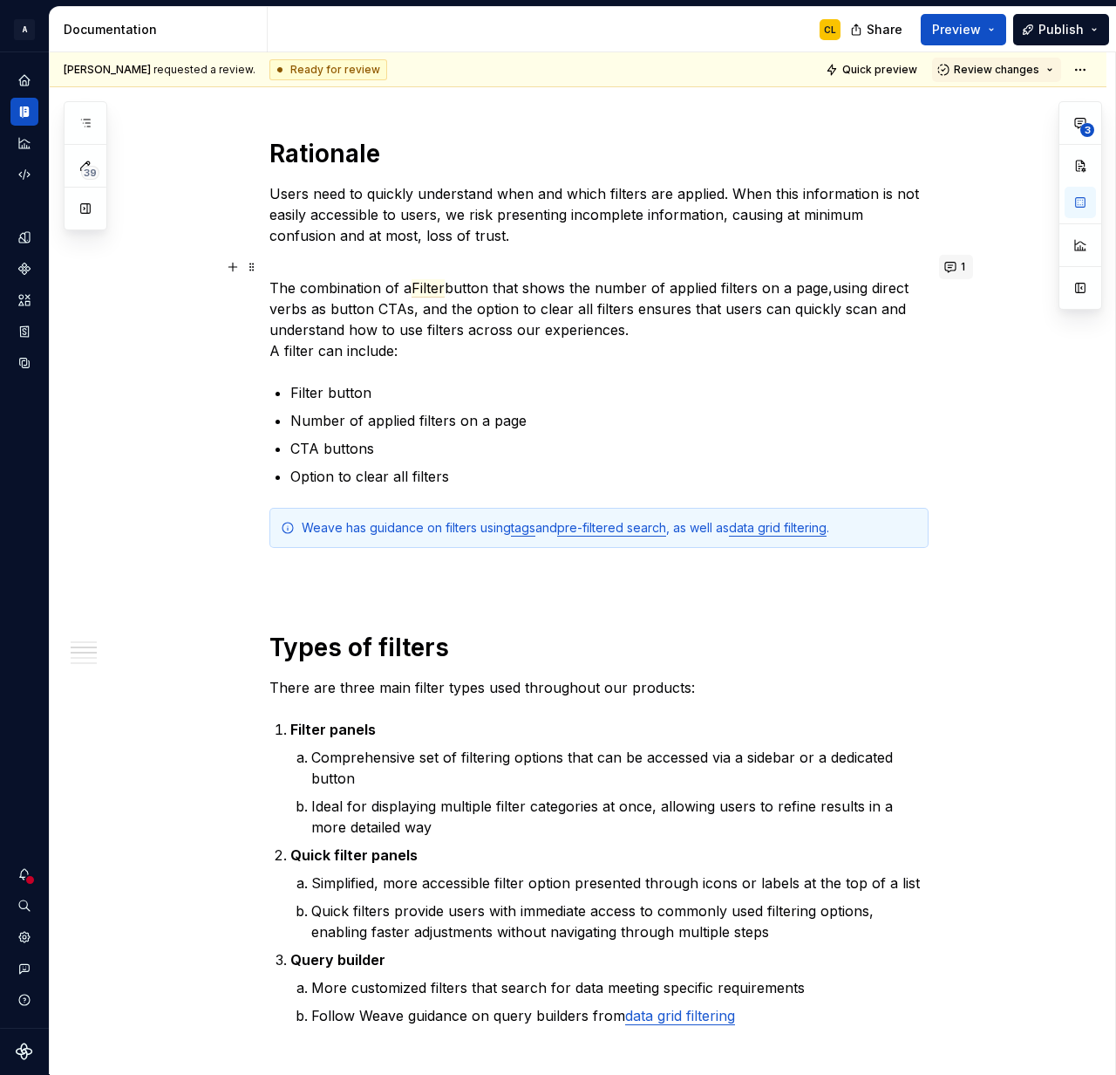
click at [952, 265] on button "1" at bounding box center [956, 267] width 34 height 24
click at [853, 259] on p "The combination of a Filter button that shows the number of applied filters on …" at bounding box center [598, 308] width 659 height 105
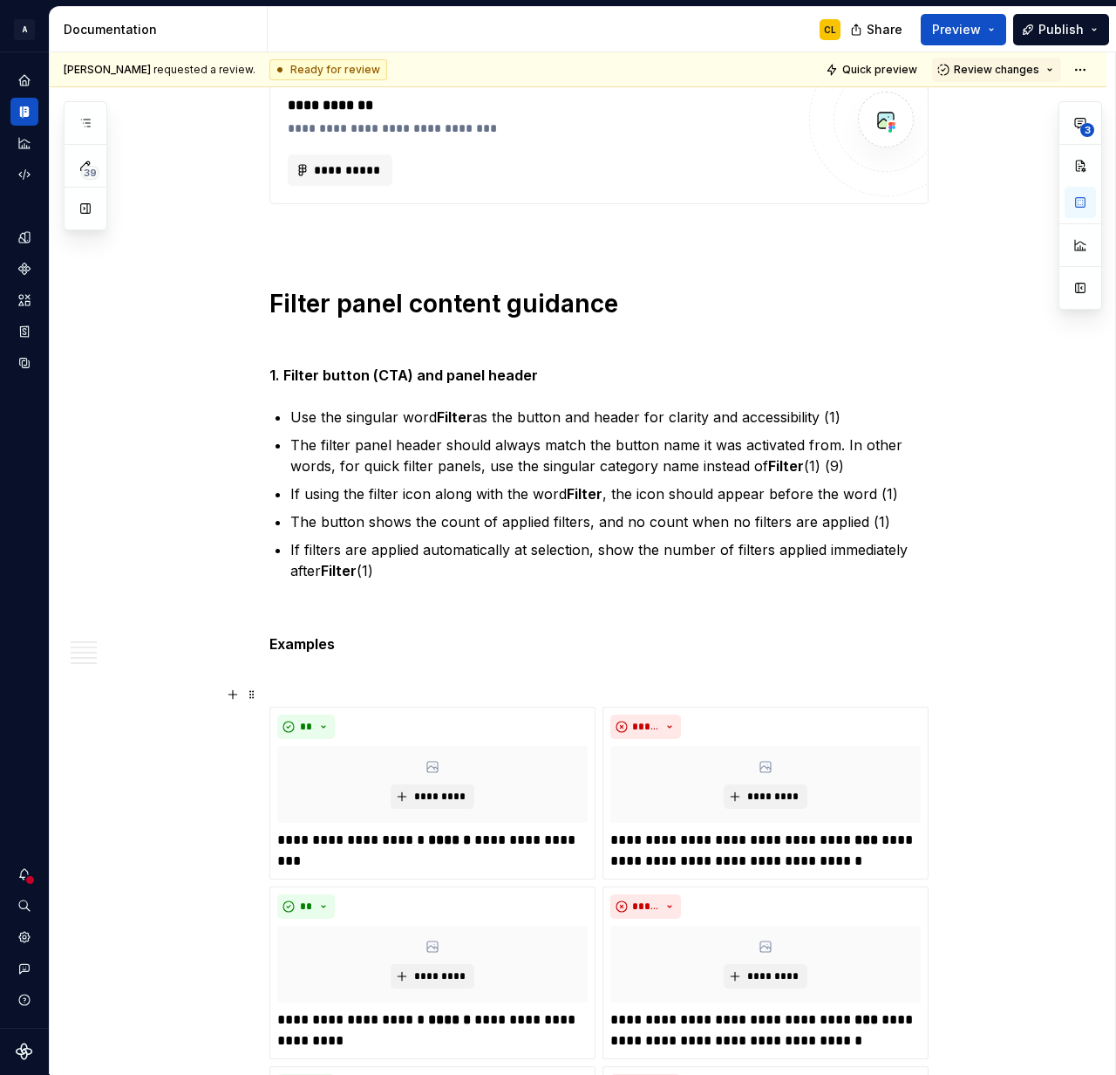
scroll to position [2325, 0]
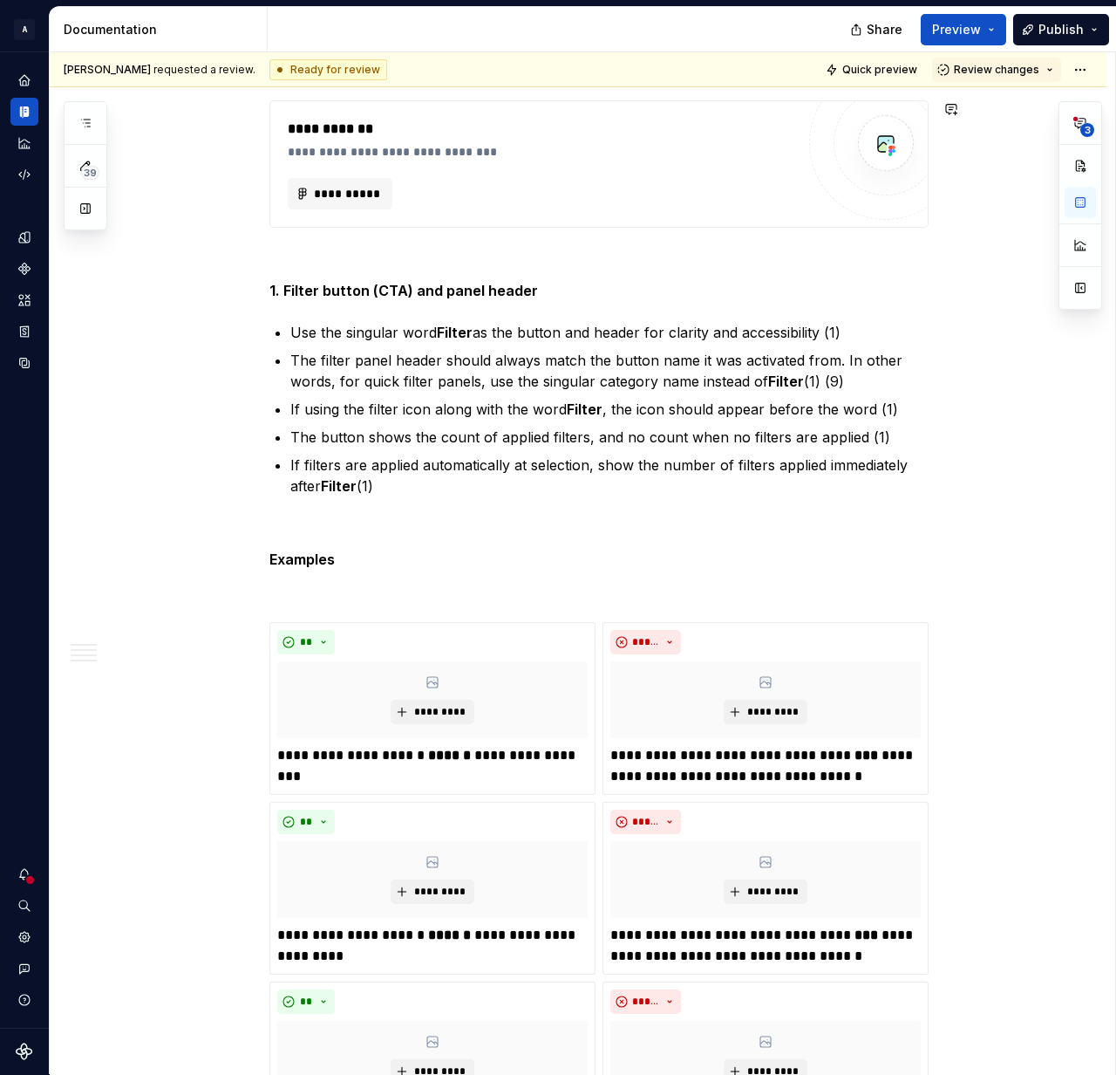
type textarea "*"
